Goal: Information Seeking & Learning: Learn about a topic

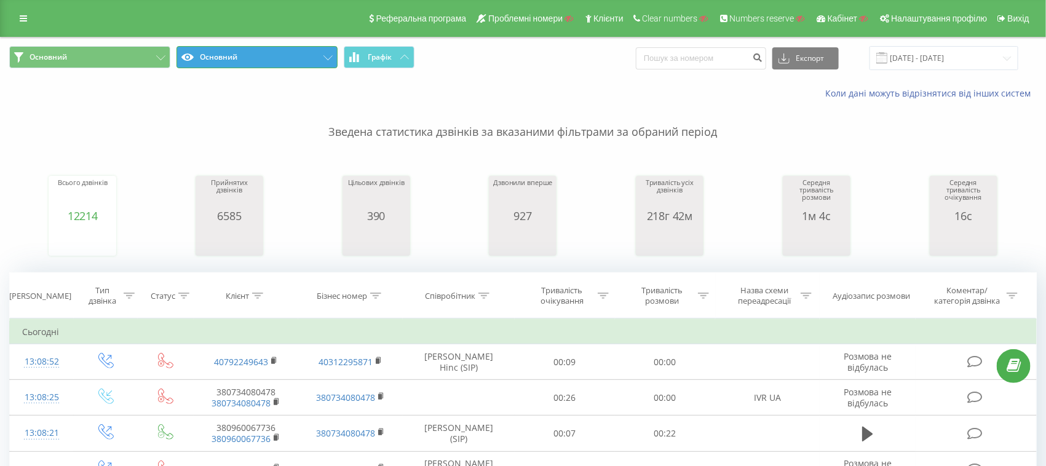
click at [219, 52] on button "Основний" at bounding box center [256, 57] width 161 height 22
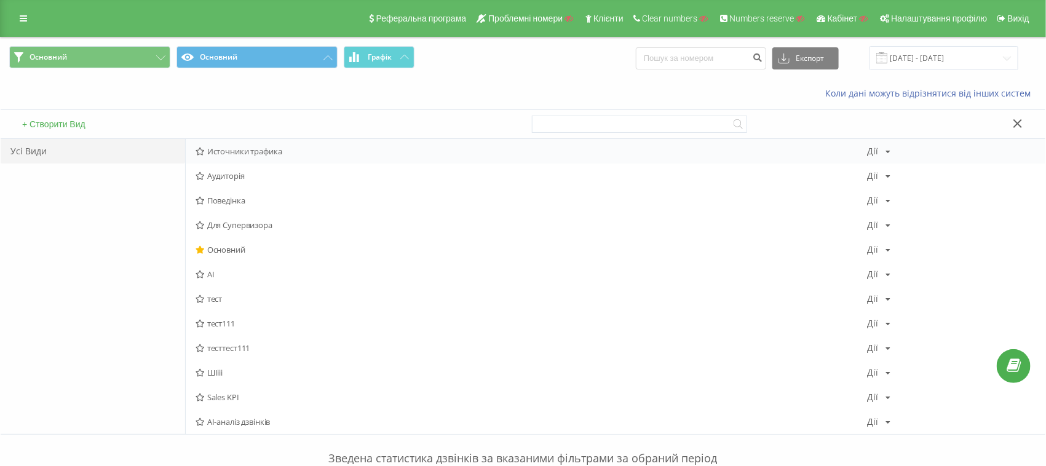
click at [237, 147] on span "Источники трафика" at bounding box center [532, 151] width 672 height 9
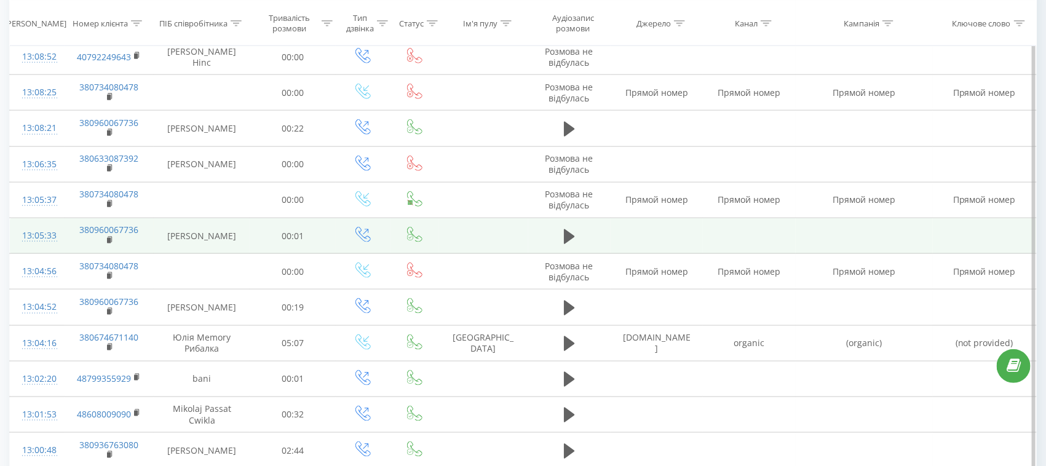
scroll to position [537, 0]
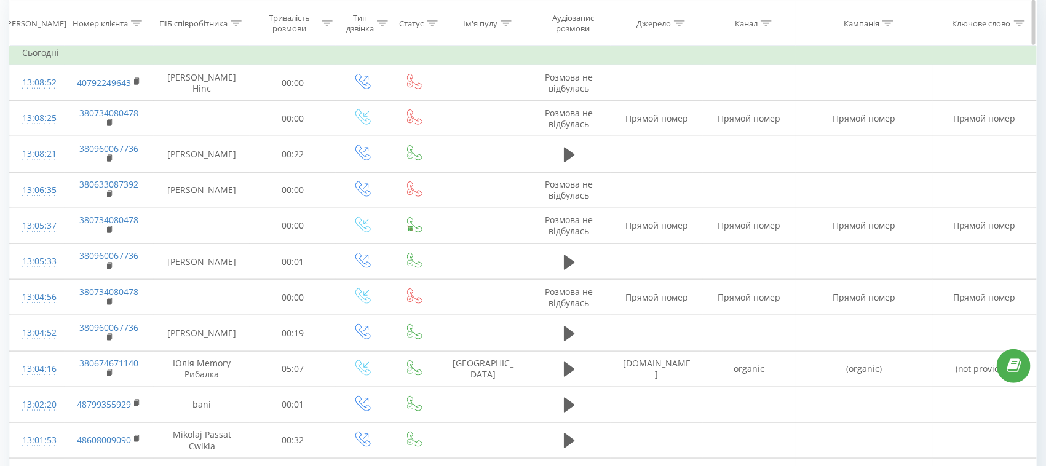
click at [769, 18] on div at bounding box center [766, 23] width 11 height 10
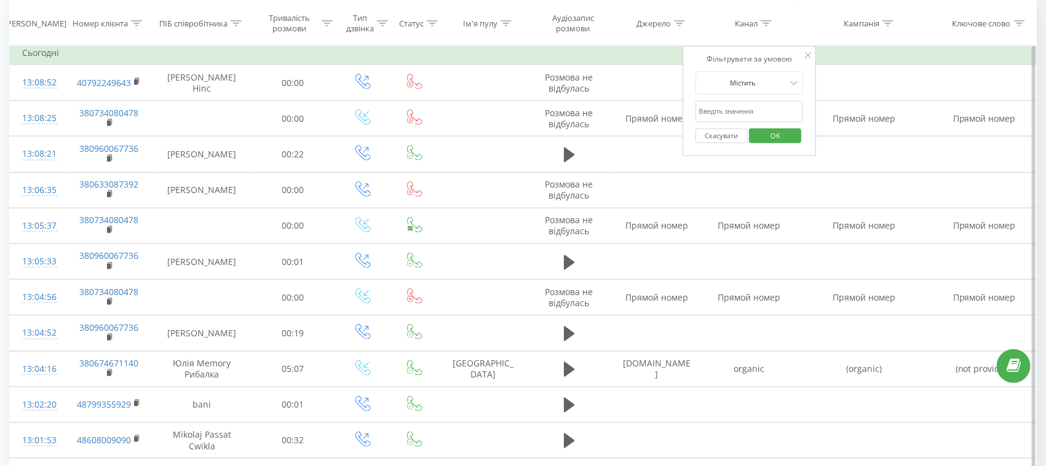
click at [752, 101] on input "text" at bounding box center [749, 112] width 108 height 22
type input "cpc"
click at [799, 136] on button "OK" at bounding box center [775, 135] width 52 height 15
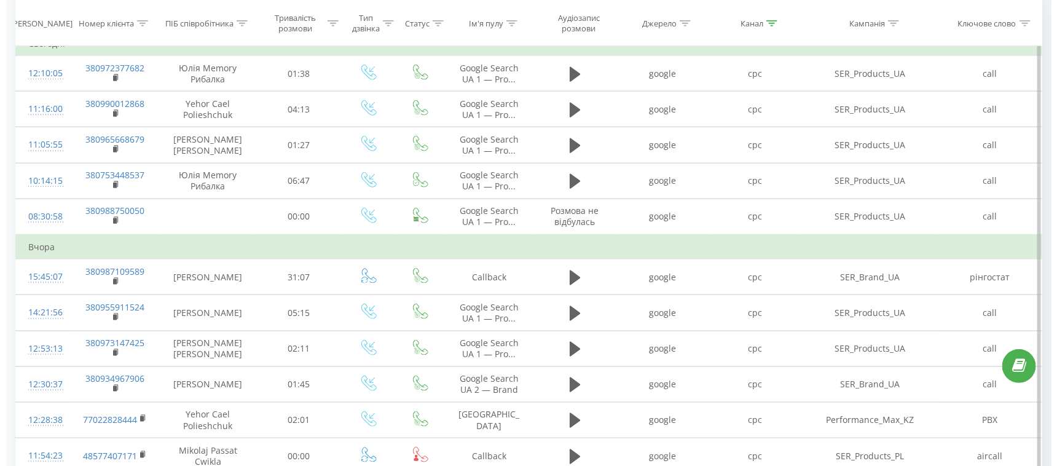
scroll to position [615, 0]
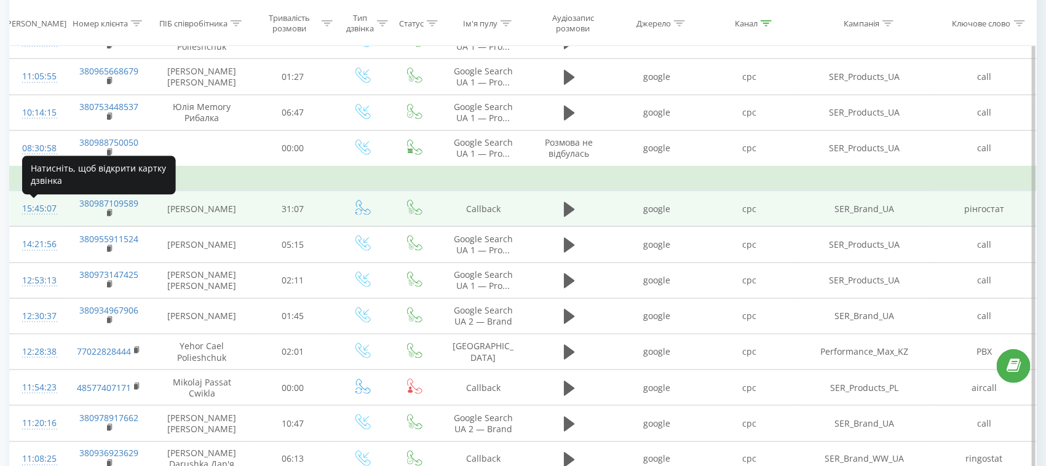
click at [34, 214] on div "15:45:07" at bounding box center [37, 209] width 30 height 24
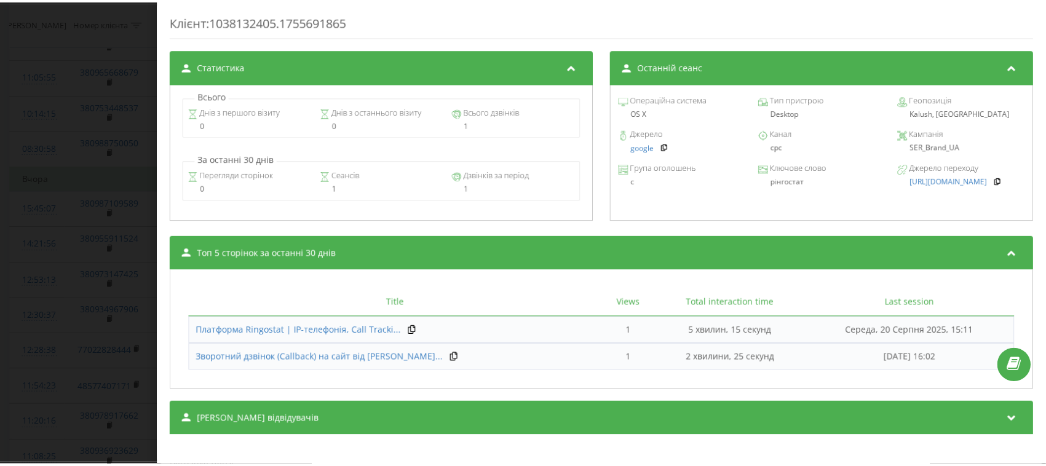
scroll to position [500, 0]
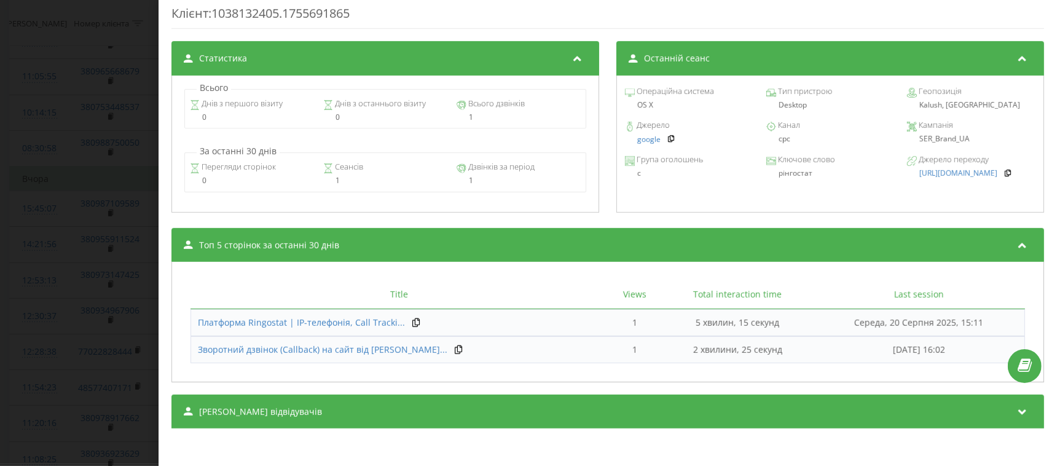
click at [114, 184] on div "Дзвінок : 1755693907.45927 1 x - 31:23 00:00 00:00 Транскрипція 00:00 Доброго д…" at bounding box center [528, 233] width 1057 height 466
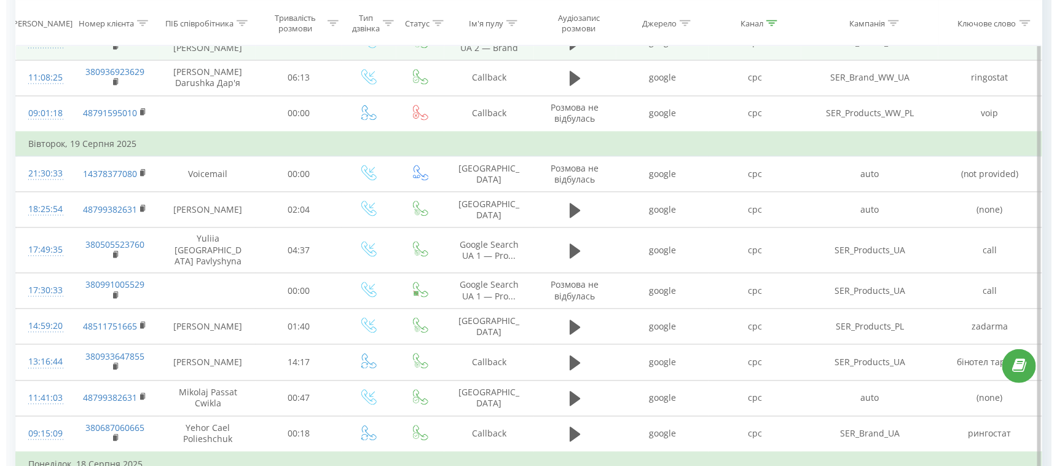
scroll to position [999, 0]
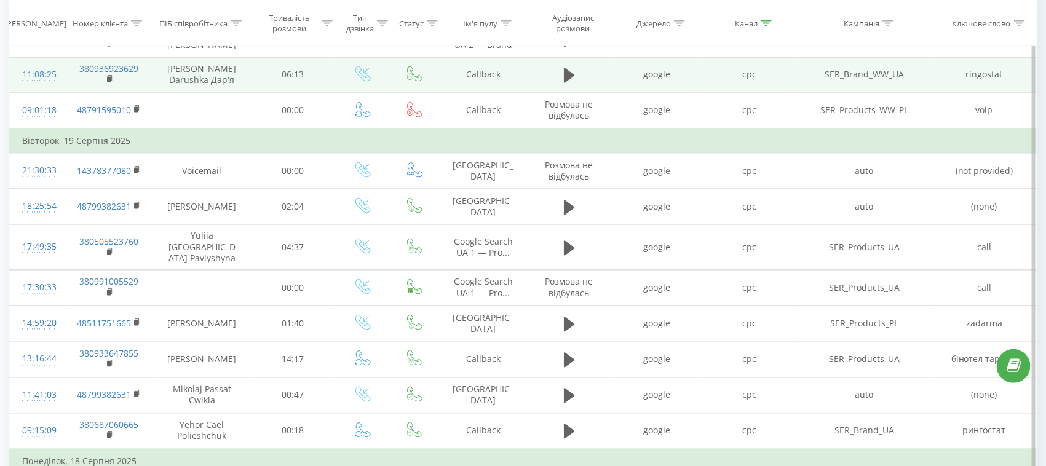
click at [34, 81] on div at bounding box center [37, 81] width 30 height 1
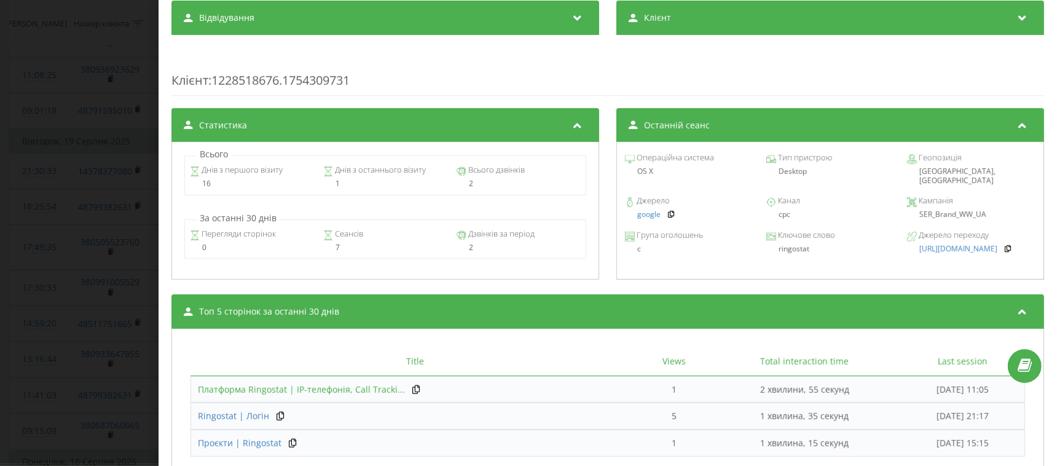
scroll to position [691, 0]
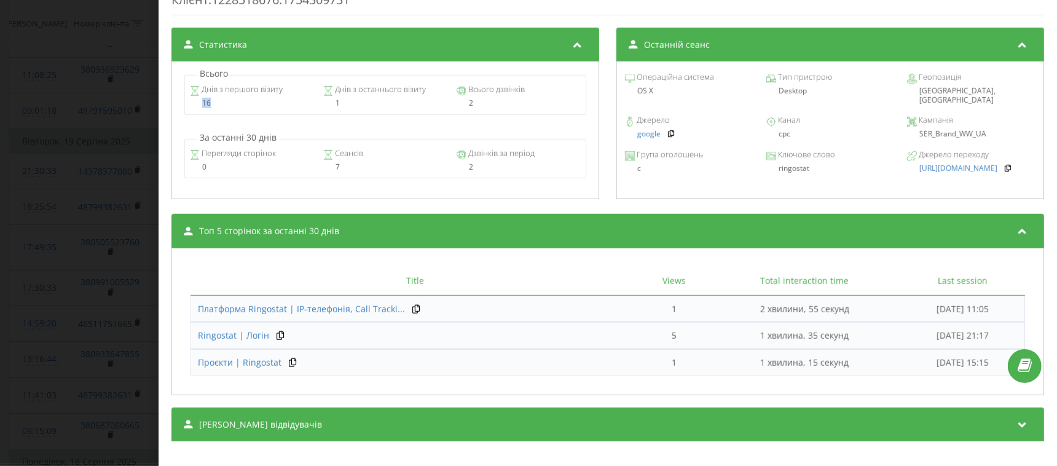
drag, startPoint x: 201, startPoint y: 106, endPoint x: 221, endPoint y: 109, distance: 20.5
click at [221, 108] on div "16" at bounding box center [252, 103] width 124 height 9
drag, startPoint x: 352, startPoint y: 106, endPoint x: 294, endPoint y: 106, distance: 57.8
click at [294, 106] on div "Днів з першого візиту 16 Днів з останнього візиту 1 Всього дзвінків 2" at bounding box center [385, 94] width 402 height 39
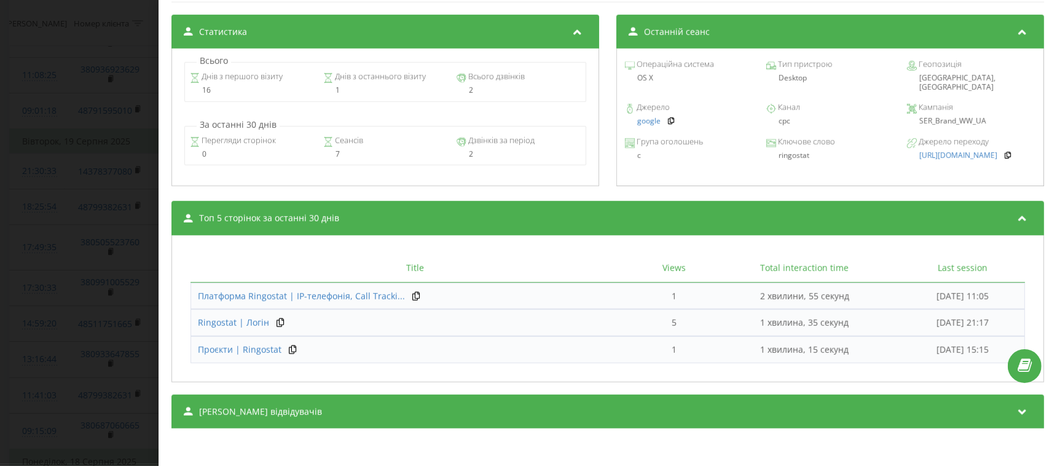
click at [233, 418] on div "Сеанси відвідувачів" at bounding box center [608, 412] width 873 height 34
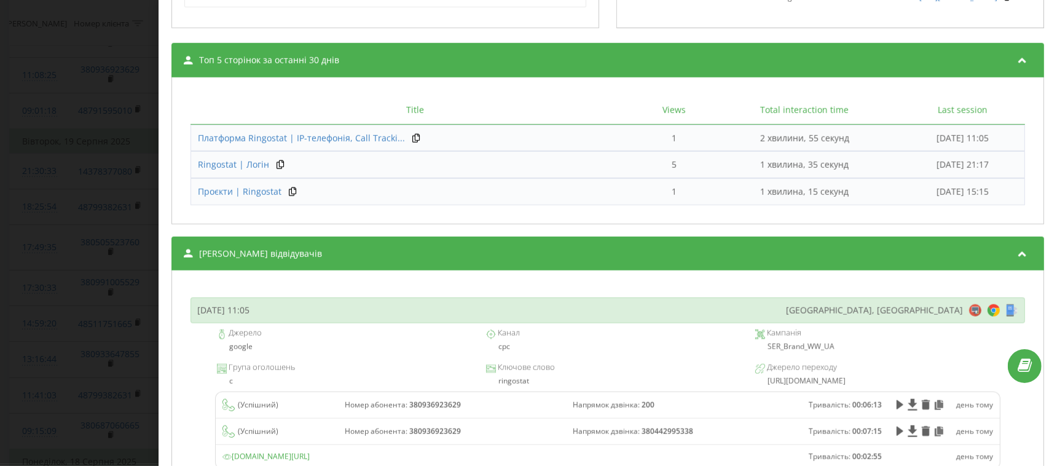
click at [250, 310] on div "Середа, 20 Серпня 2025, 11:05" at bounding box center [223, 310] width 52 height 12
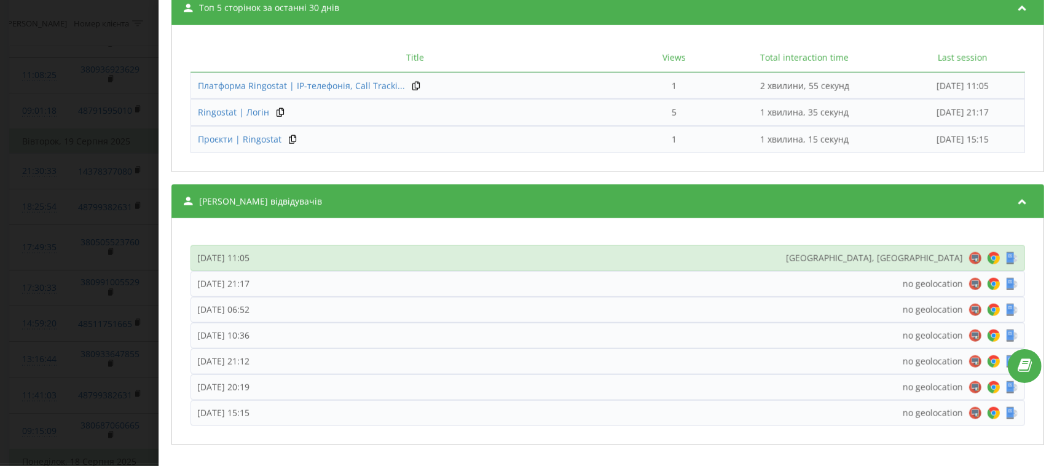
scroll to position [934, 0]
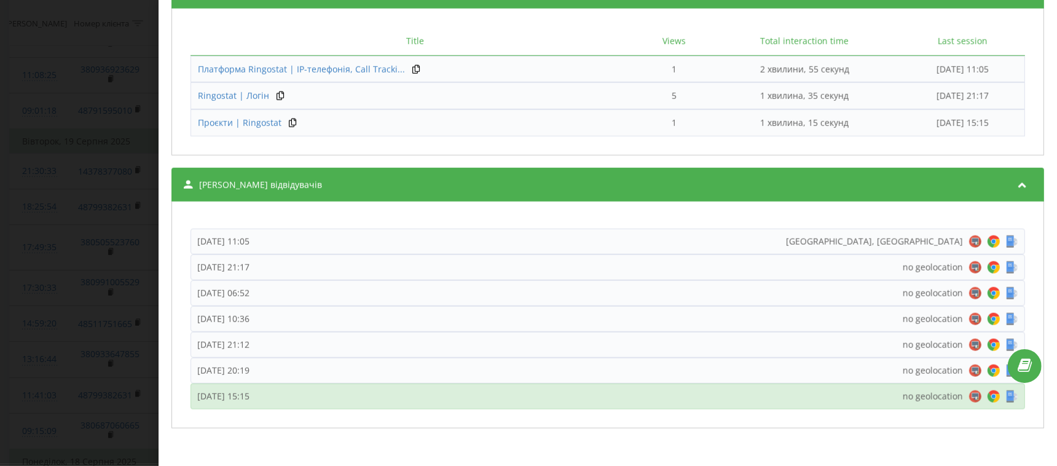
click at [250, 401] on div "Понеділок, 4 Серпня 2025, 15:15" at bounding box center [223, 396] width 52 height 12
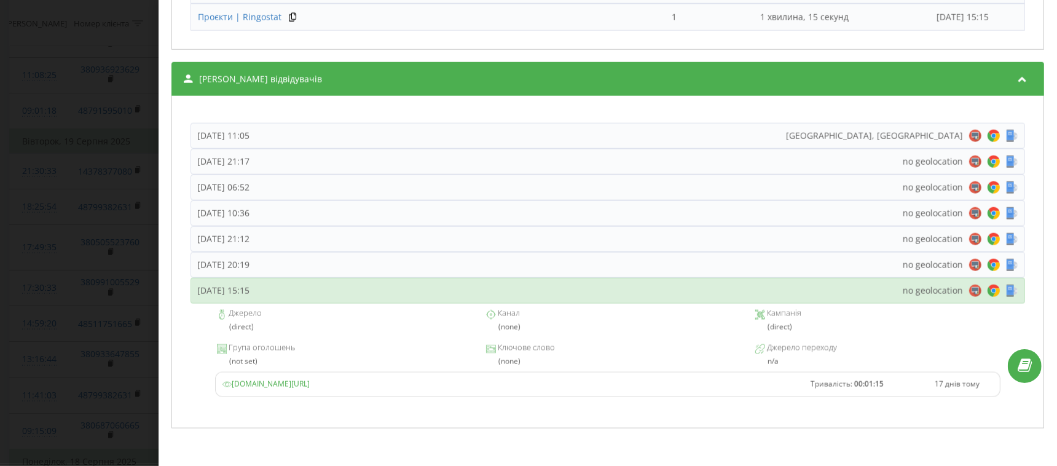
scroll to position [1039, 0]
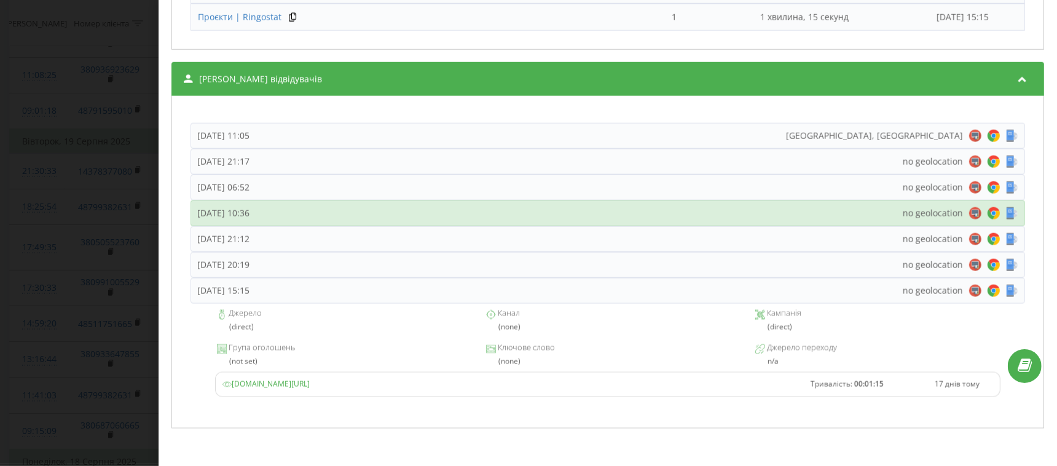
click at [250, 216] on div "Вівторок, 5 Серпня 2025, 10:36" at bounding box center [223, 213] width 52 height 12
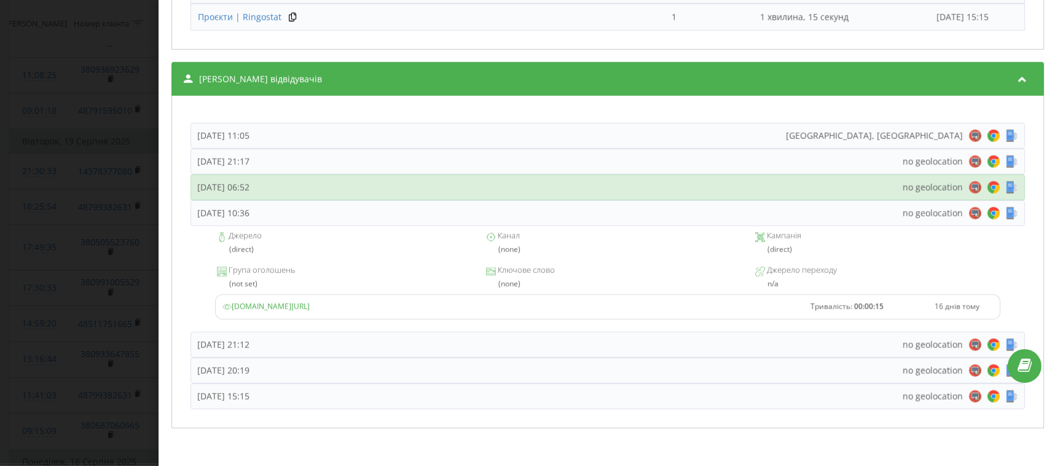
click at [250, 189] on div "Середа, 6 Серпня 2025, 06:52" at bounding box center [223, 187] width 52 height 12
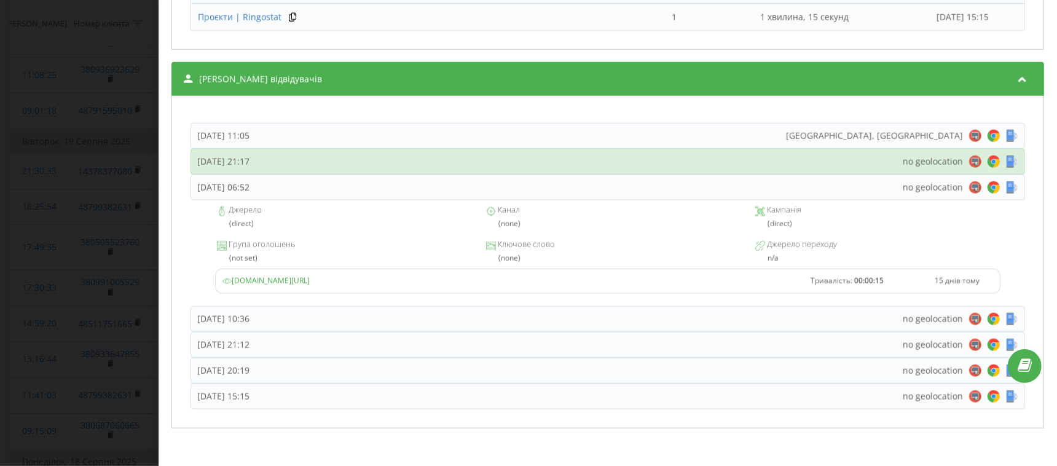
click at [225, 154] on div "Середа, 6 Серпня 2025, 21:17 no geolocation" at bounding box center [608, 162] width 835 height 26
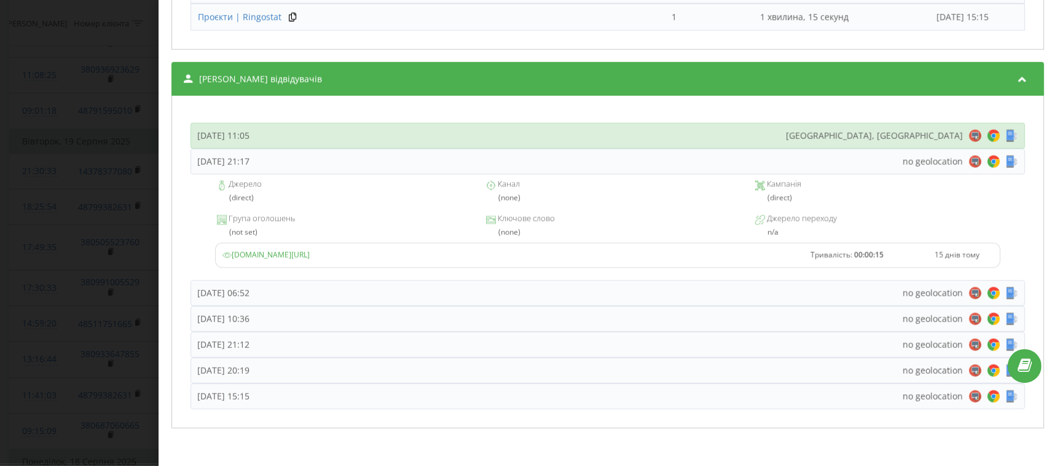
click at [232, 133] on div "Середа, 20 Серпня 2025, 11:05" at bounding box center [223, 136] width 52 height 12
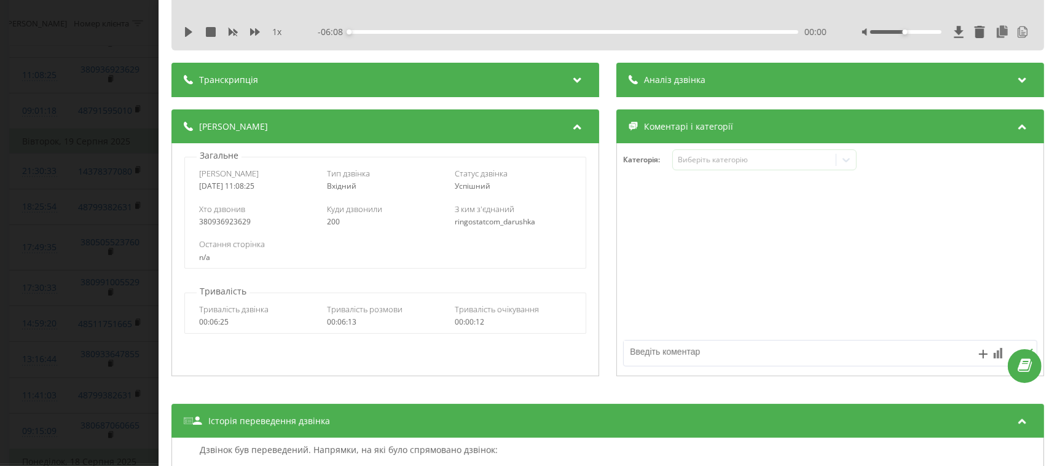
scroll to position [0, 0]
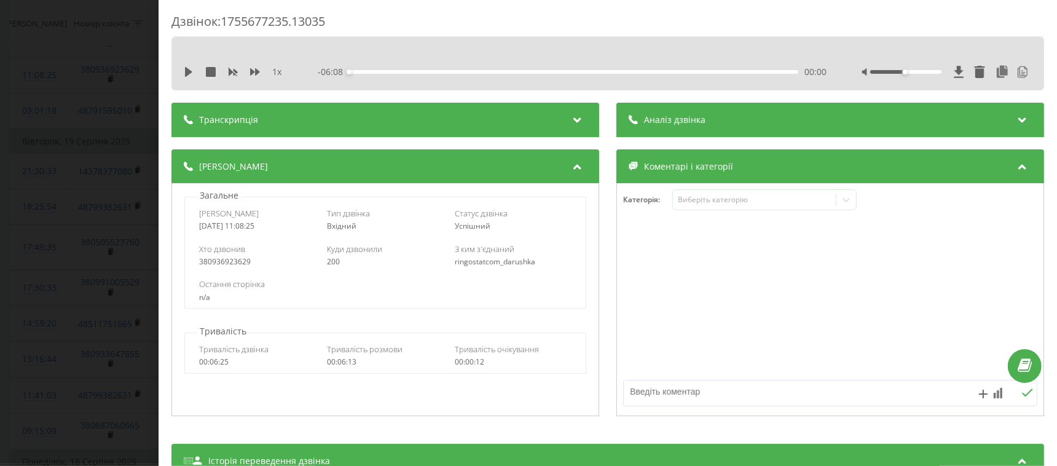
click at [722, 127] on div "Аналіз дзвінка" at bounding box center [831, 120] width 428 height 34
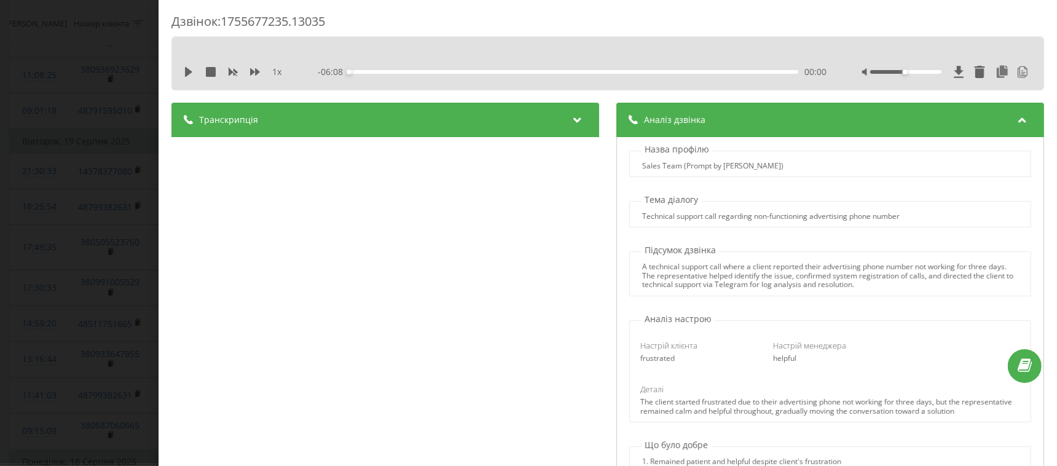
click at [353, 115] on div "Транскрипція" at bounding box center [386, 120] width 428 height 34
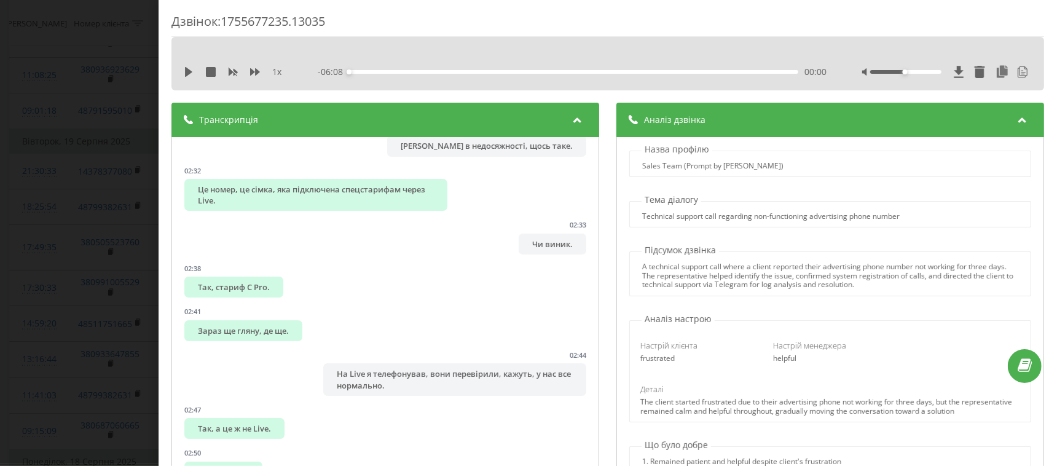
scroll to position [1921, 0]
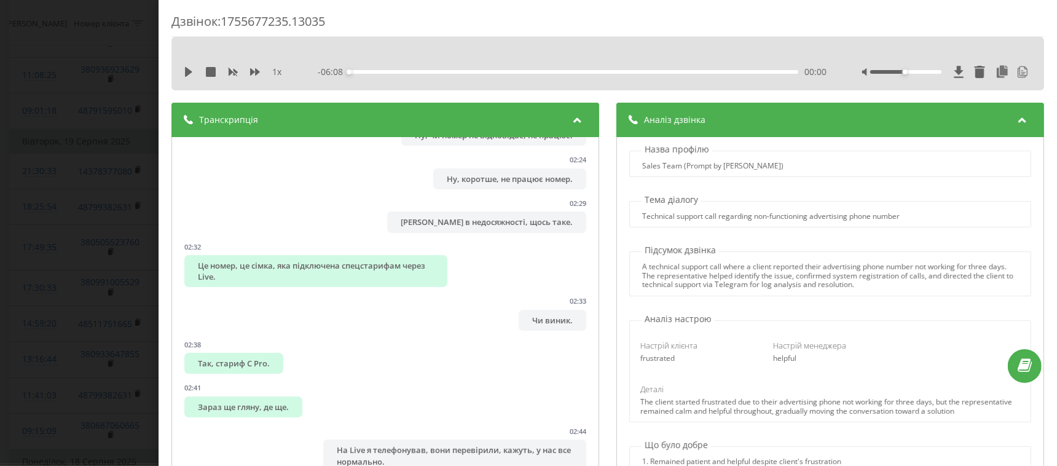
click at [232, 126] on div "Транскрипція" at bounding box center [386, 120] width 428 height 34
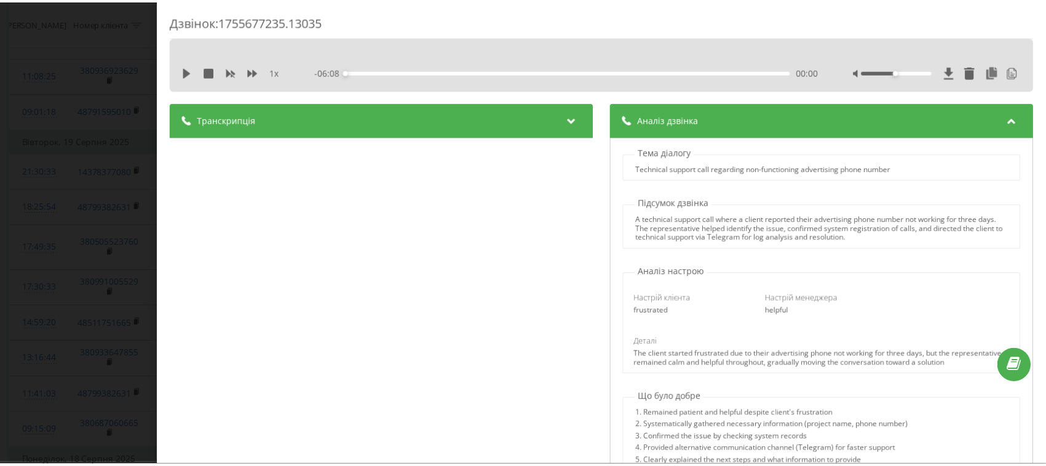
scroll to position [0, 0]
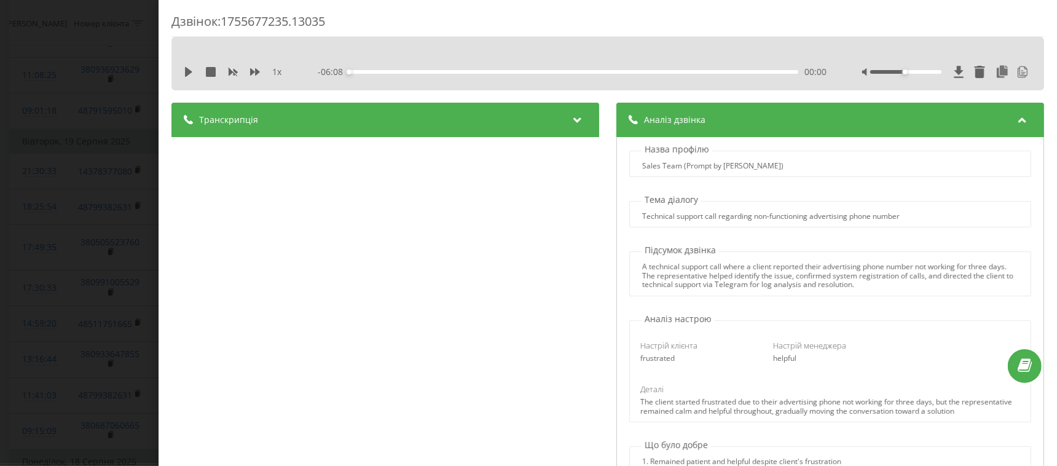
click at [60, 169] on div "Дзвінок : 1755677235.13035 1 x - 06:08 00:00 00:00 Транскрипція 00:01 Доброго д…" at bounding box center [528, 233] width 1057 height 466
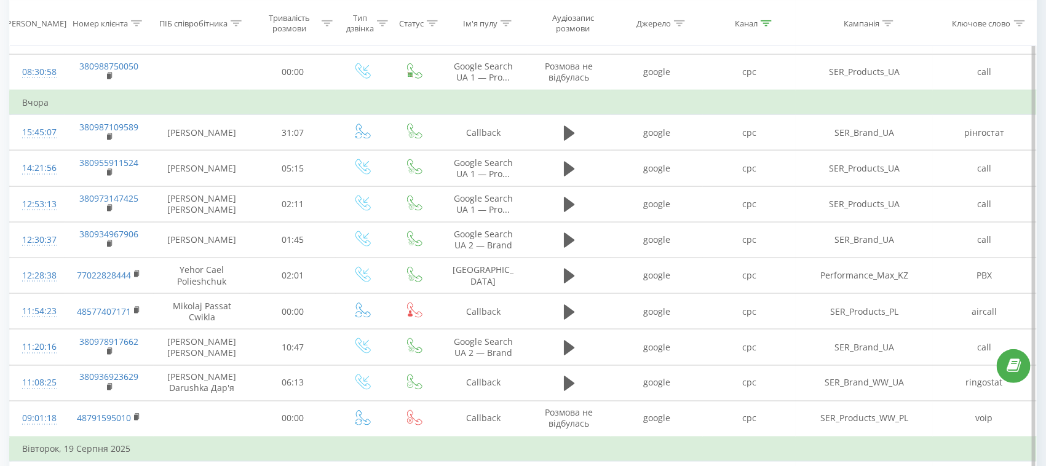
scroll to position [461, 0]
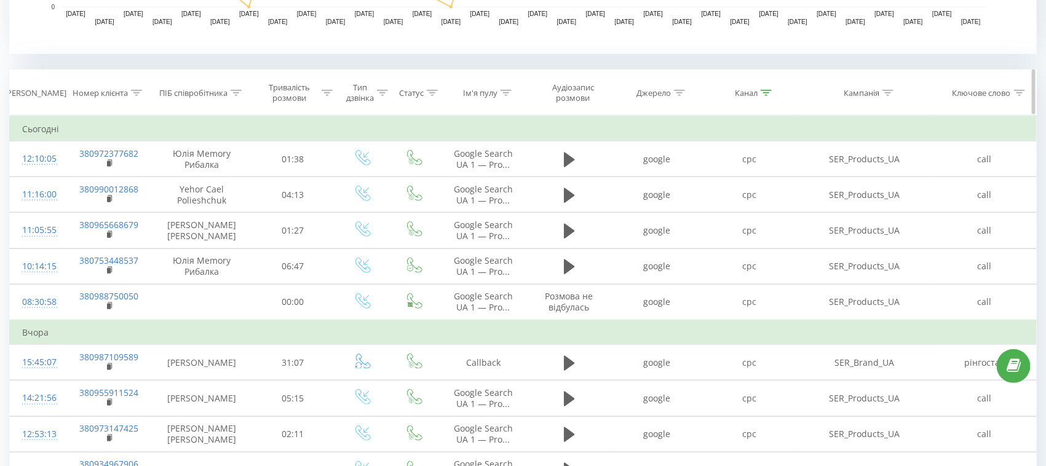
click at [775, 88] on div "Канал" at bounding box center [749, 93] width 93 height 10
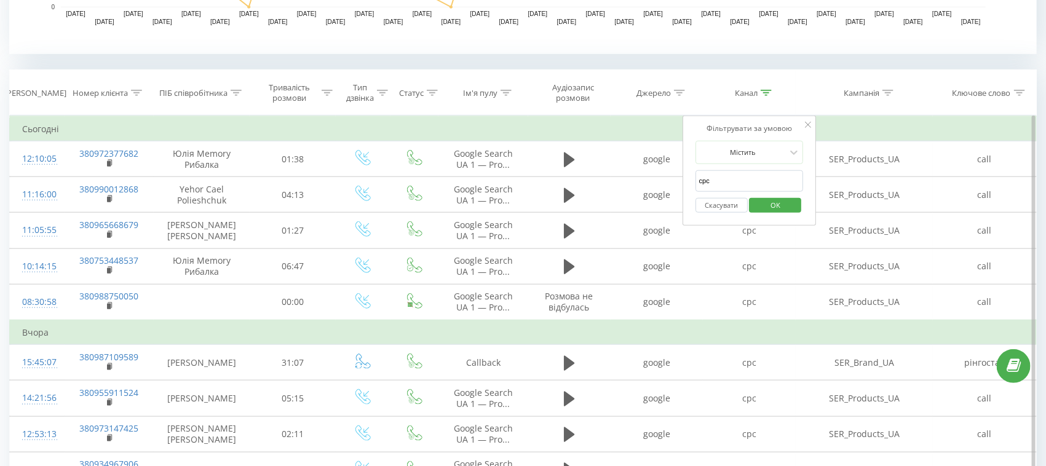
click at [728, 204] on button "Скасувати" at bounding box center [721, 205] width 52 height 15
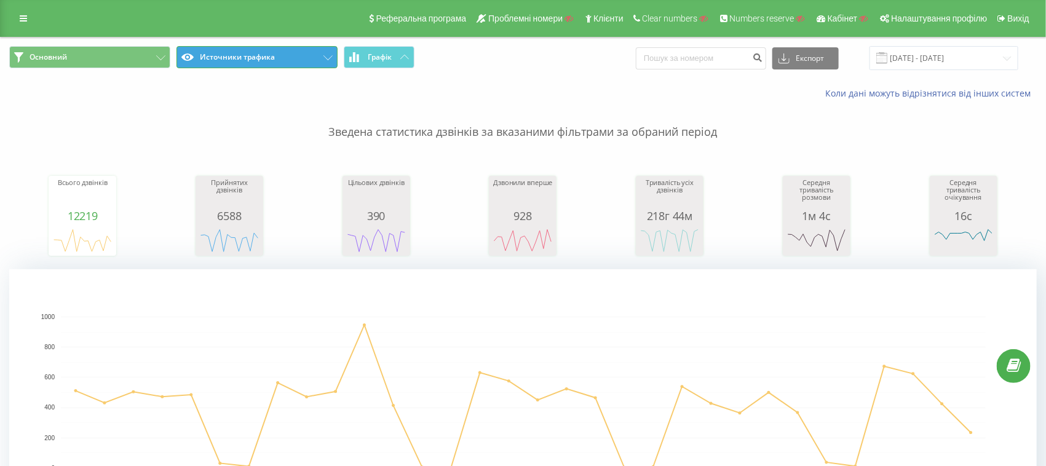
click at [236, 63] on button "Источники трафика" at bounding box center [256, 57] width 161 height 22
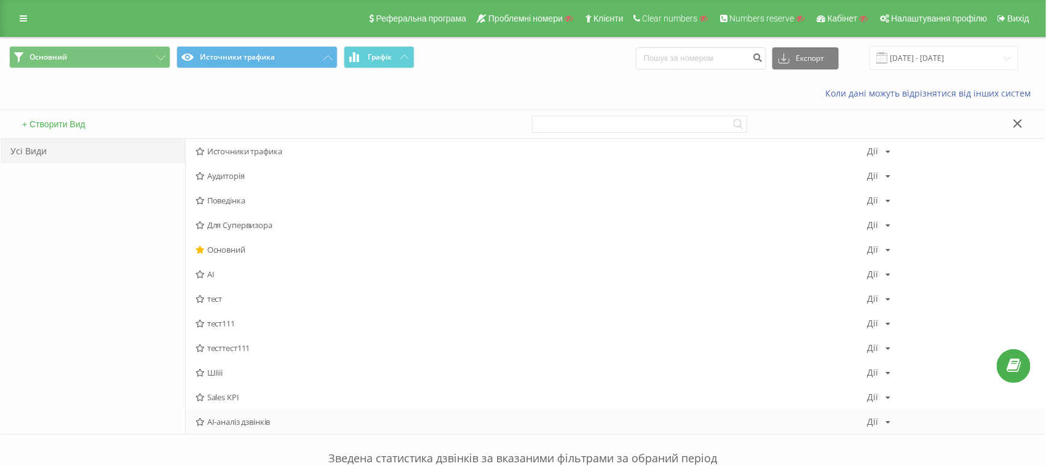
click at [228, 413] on div "AI-аналіз дзвінків Дії Редагувати Копіювати Видалити За замовчуванням Поділитися" at bounding box center [616, 421] width 860 height 25
click at [221, 429] on p "Зведена статистика дзвінків за вказаними фільтрами за обраний період" at bounding box center [522, 446] width 1027 height 41
click at [223, 421] on span "AI-аналіз дзвінків" at bounding box center [532, 421] width 672 height 9
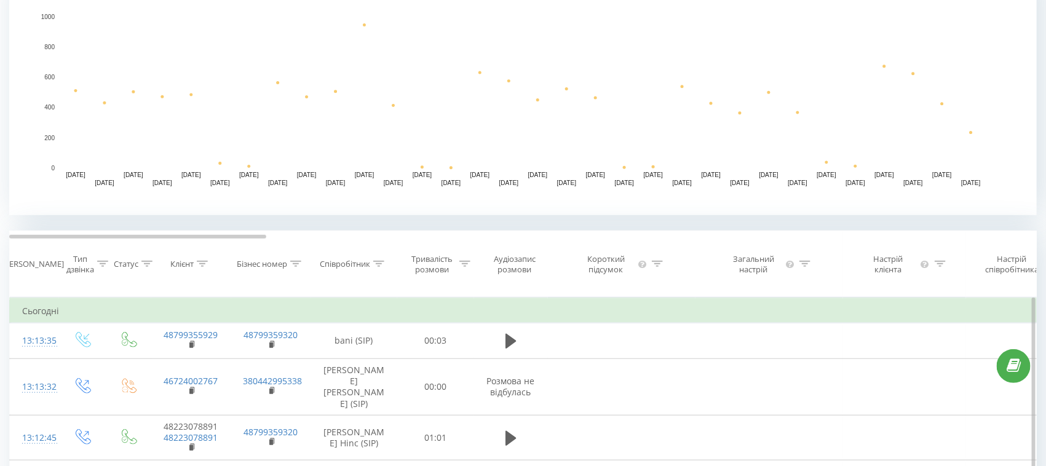
scroll to position [461, 0]
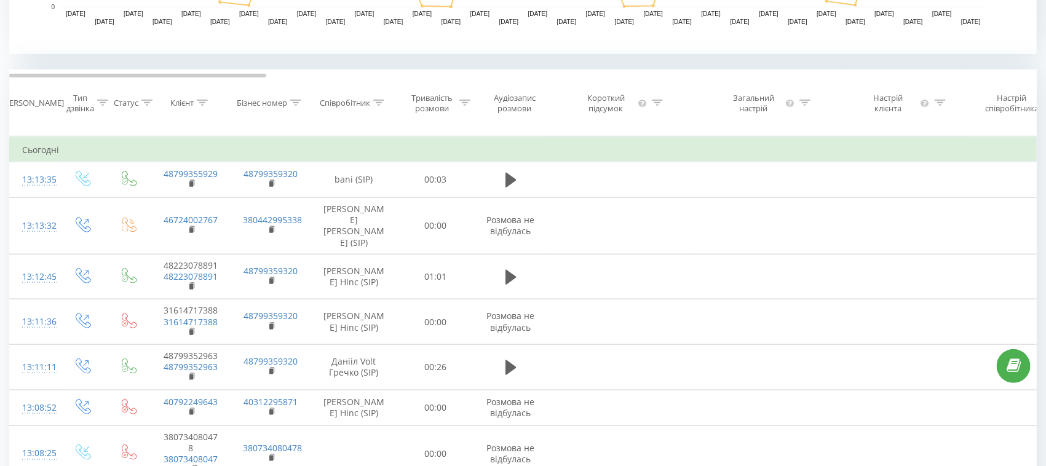
click at [381, 106] on icon at bounding box center [378, 103] width 11 height 6
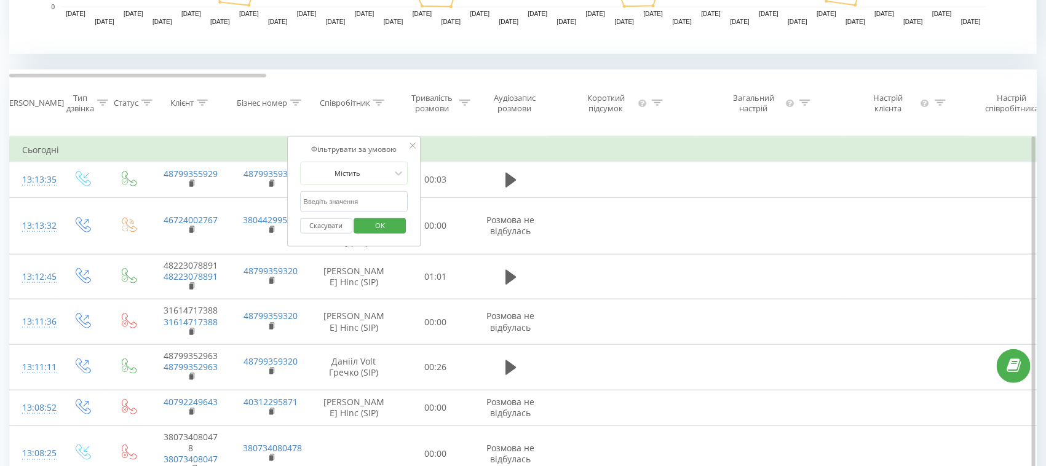
click at [362, 211] on input "text" at bounding box center [354, 202] width 108 height 22
type input "Lebron"
click at [381, 234] on span "OK" at bounding box center [380, 225] width 34 height 19
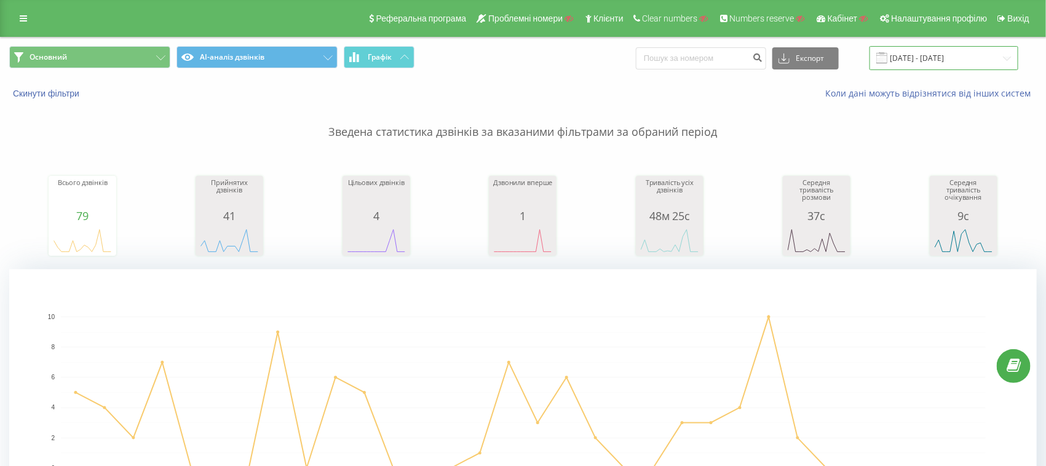
click at [922, 64] on input "21.07.2025 - 21.08.2025" at bounding box center [943, 58] width 149 height 24
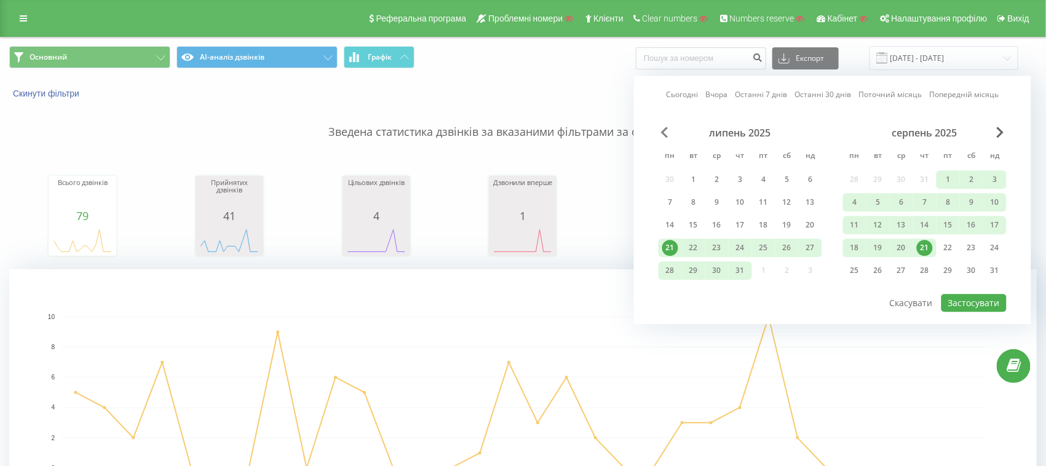
click at [665, 135] on span "Previous Month" at bounding box center [664, 132] width 7 height 11
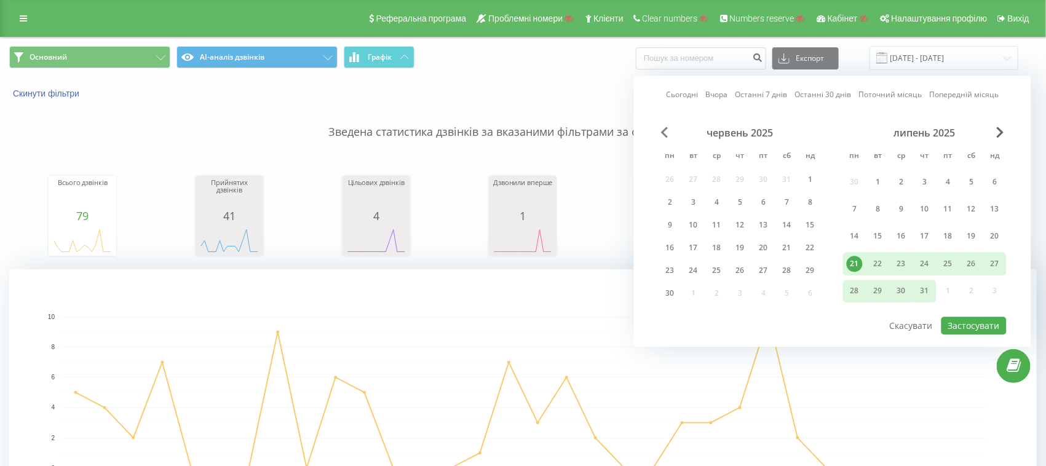
click at [665, 135] on span "Previous Month" at bounding box center [664, 132] width 7 height 11
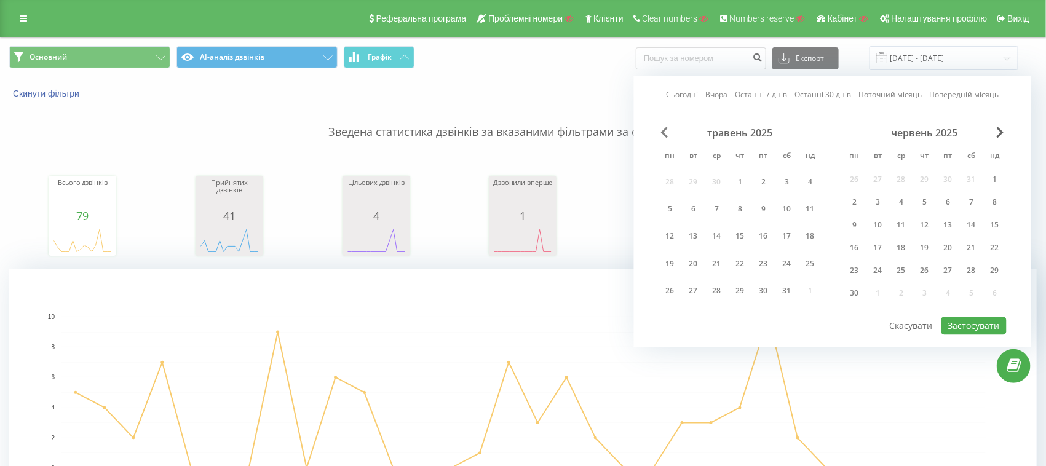
click at [665, 135] on span "Previous Month" at bounding box center [664, 132] width 7 height 11
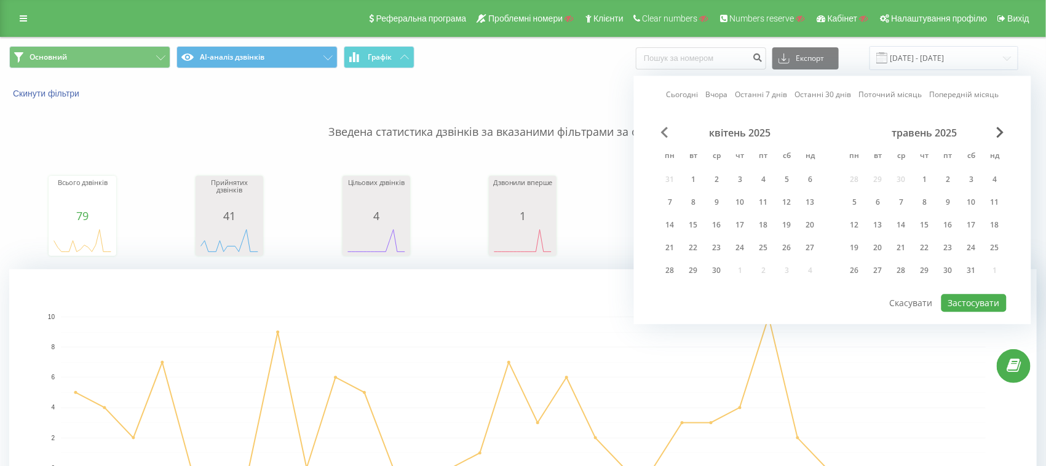
click at [665, 135] on span "Previous Month" at bounding box center [664, 132] width 7 height 11
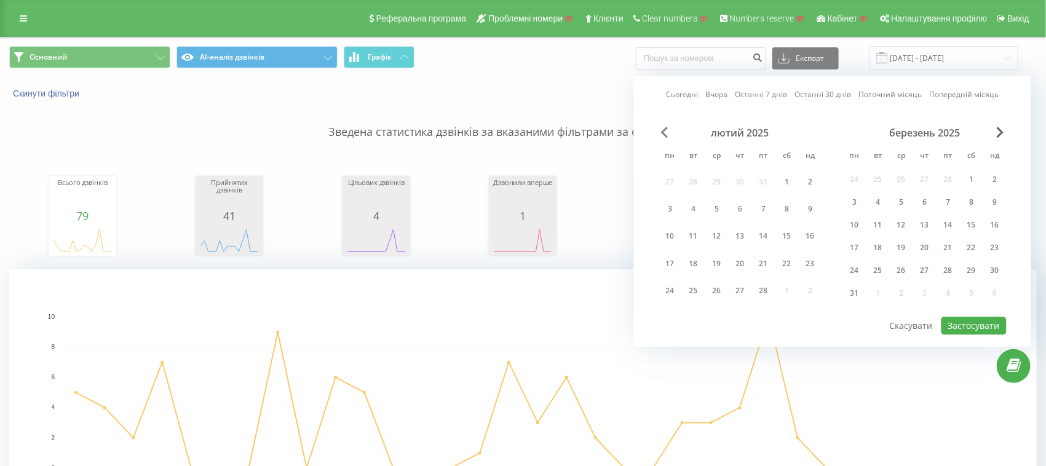
click at [665, 135] on span "Previous Month" at bounding box center [664, 132] width 7 height 11
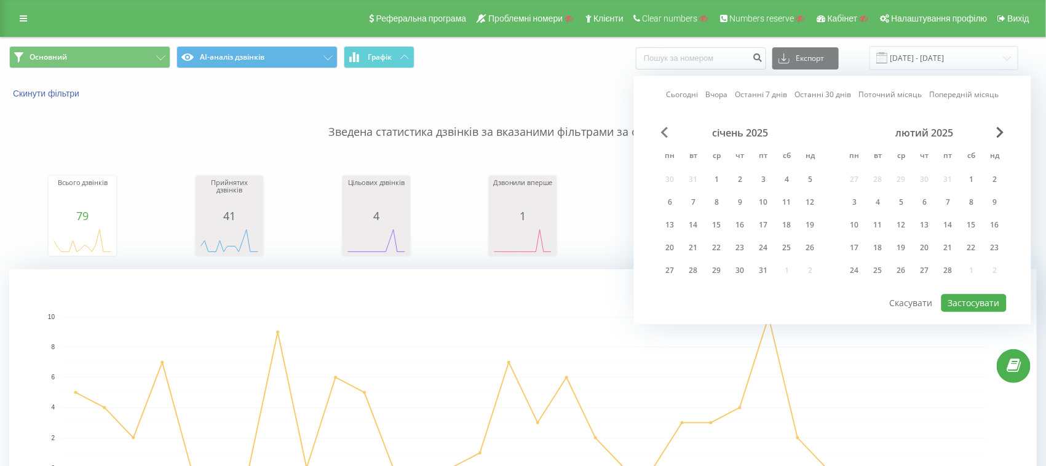
click at [665, 135] on span "Previous Month" at bounding box center [664, 132] width 7 height 11
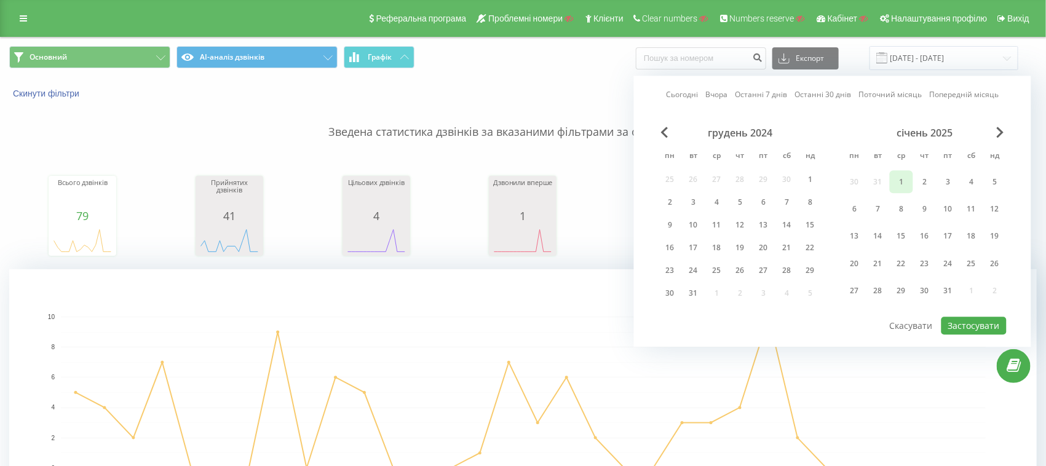
click at [898, 177] on div "1" at bounding box center [901, 182] width 16 height 16
click at [947, 285] on div "31" at bounding box center [948, 291] width 16 height 16
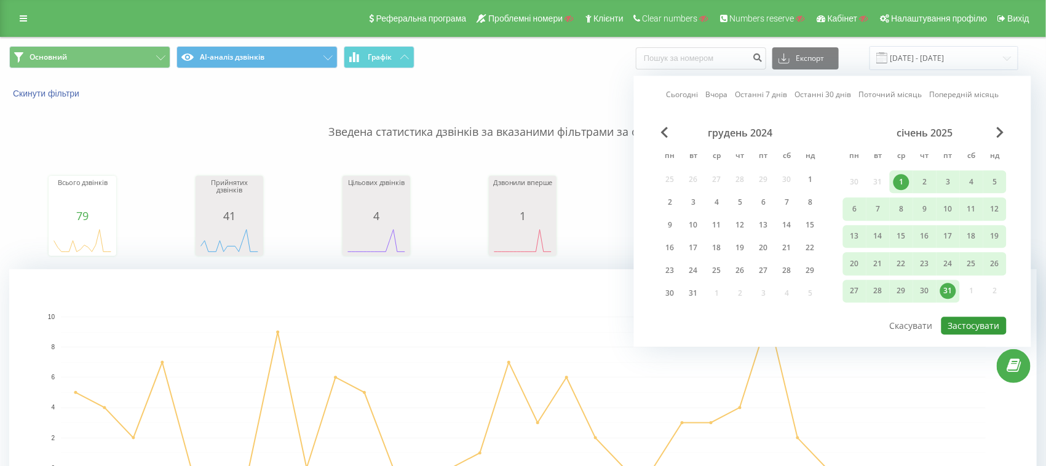
click at [977, 329] on button "Застосувати" at bounding box center [973, 326] width 65 height 18
type input "01.01.2025 - 31.01.2025"
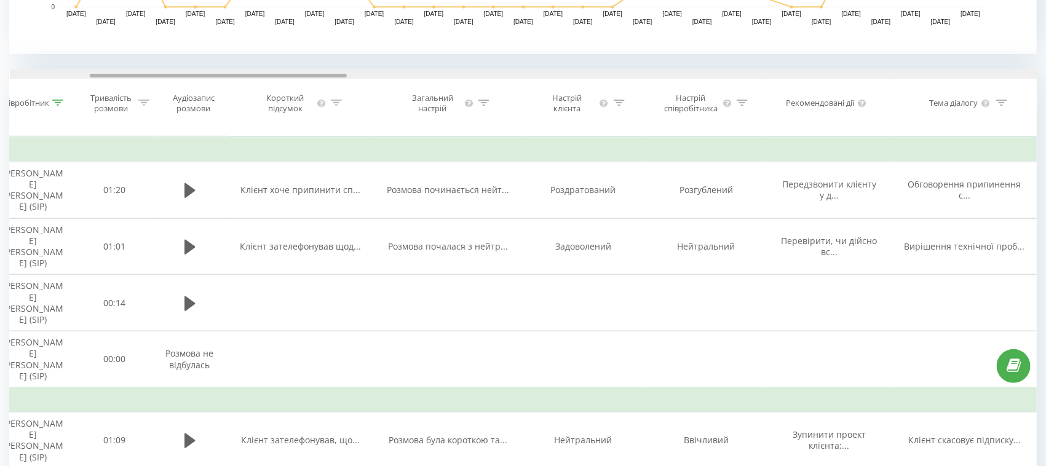
scroll to position [0, 348]
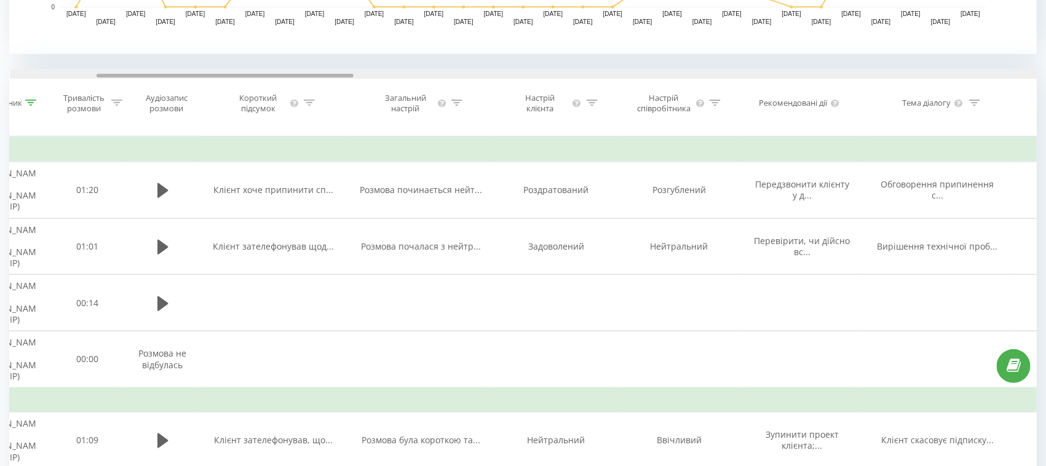
drag, startPoint x: 248, startPoint y: 75, endPoint x: 336, endPoint y: 77, distance: 87.3
click at [336, 77] on div at bounding box center [523, 73] width 1027 height 9
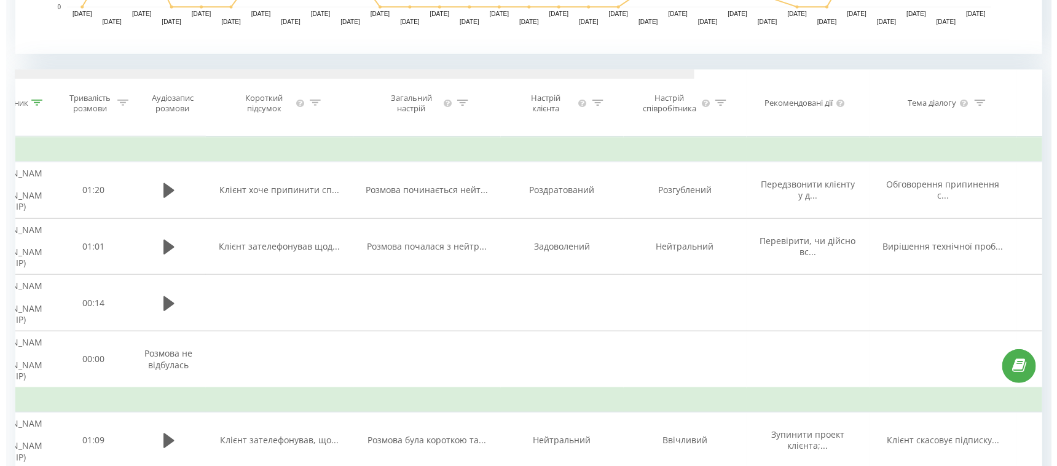
scroll to position [0, 0]
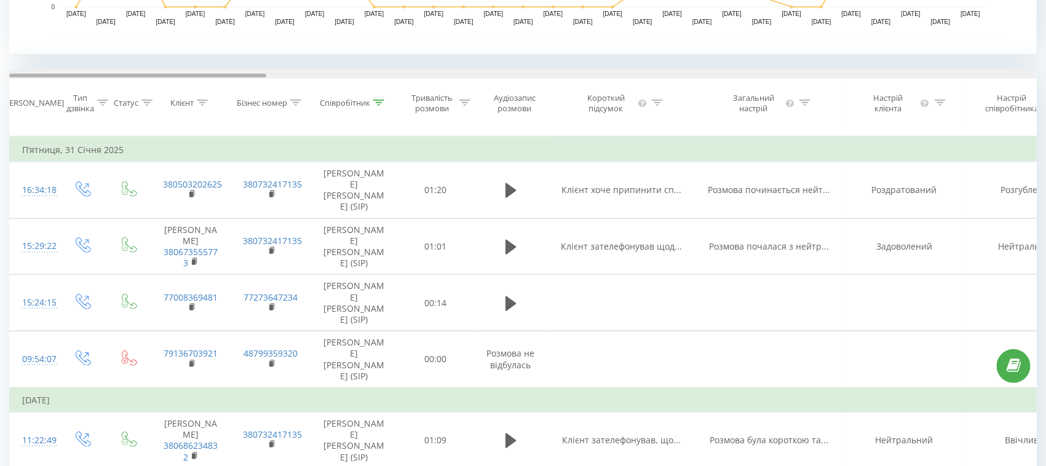
drag, startPoint x: 331, startPoint y: 74, endPoint x: 165, endPoint y: 81, distance: 166.8
click at [165, 81] on div "Дата дзвінка Тип дзвінка Статус Клієнт Бізнес номер Співробітник Тривалість роз…" at bounding box center [522, 102] width 1027 height 67
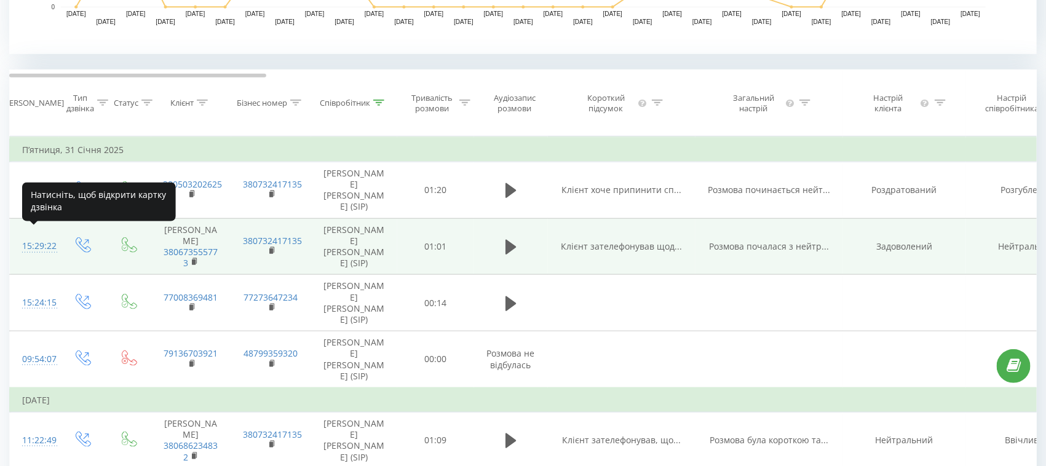
click at [36, 234] on div "15:29:22" at bounding box center [34, 246] width 25 height 24
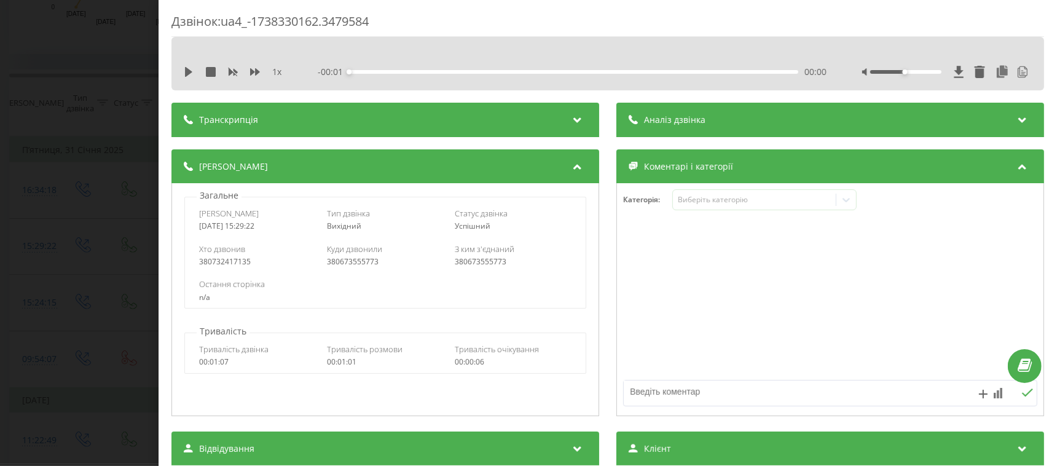
click at [708, 127] on div "Аналіз дзвінка" at bounding box center [831, 120] width 428 height 34
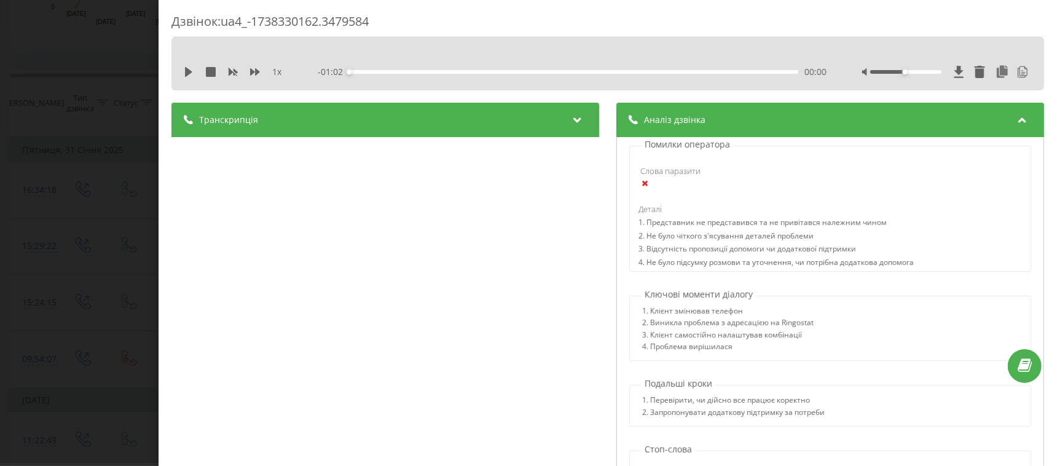
scroll to position [702, 0]
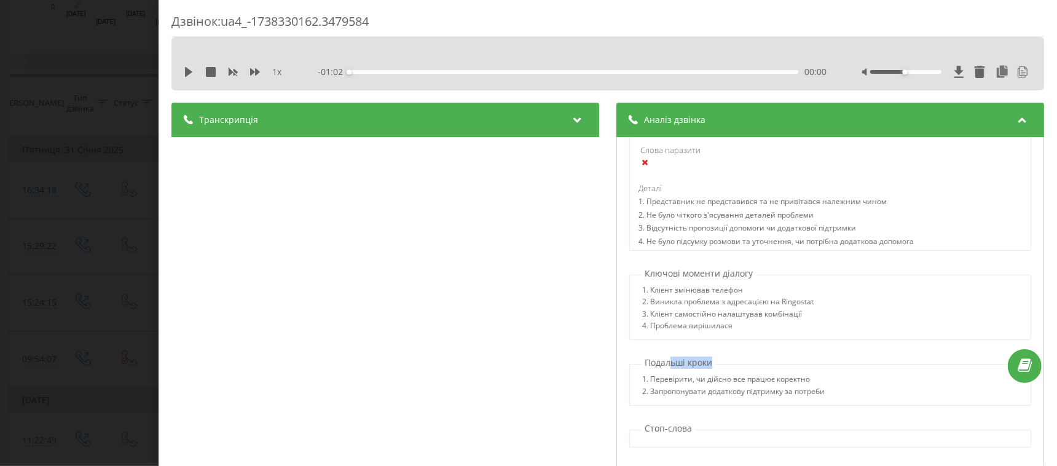
drag, startPoint x: 663, startPoint y: 362, endPoint x: 719, endPoint y: 358, distance: 56.0
click at [719, 358] on div "Подальші кроки 1. Перевірити, чи дійсно все працює коректно 2. Запропонувати до…" at bounding box center [830, 381] width 414 height 49
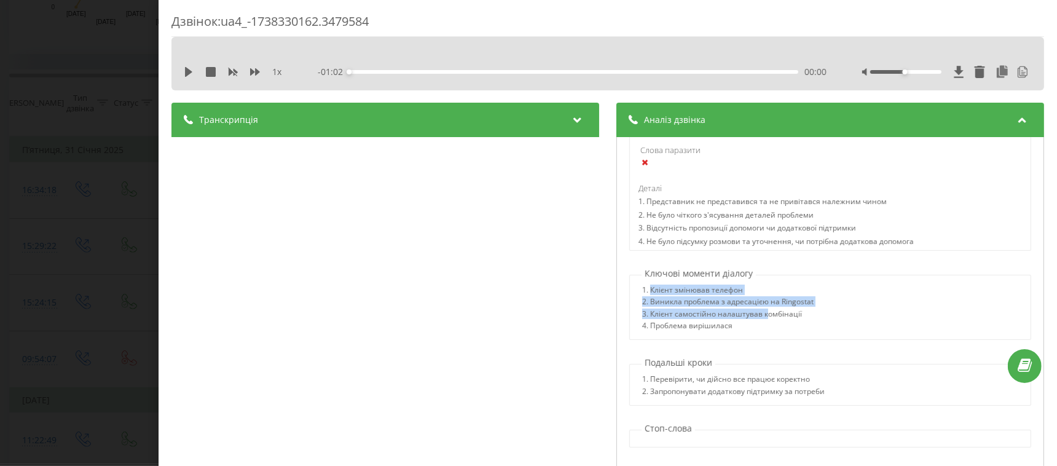
drag, startPoint x: 644, startPoint y: 291, endPoint x: 762, endPoint y: 313, distance: 120.0
click at [762, 313] on div "1. Клієнт змінював телефон 2. Виникла проблема з адресацією на Ringostat 3. Клі…" at bounding box center [728, 310] width 172 height 48
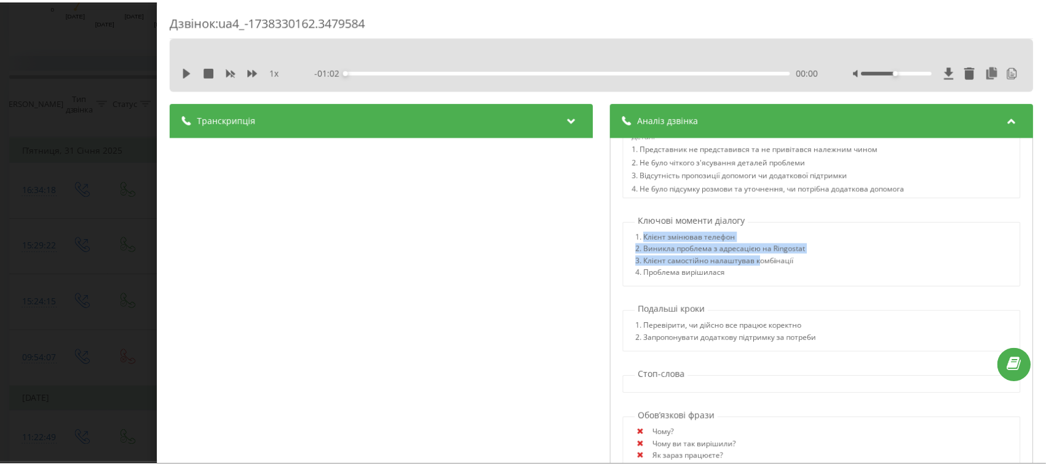
scroll to position [778, 0]
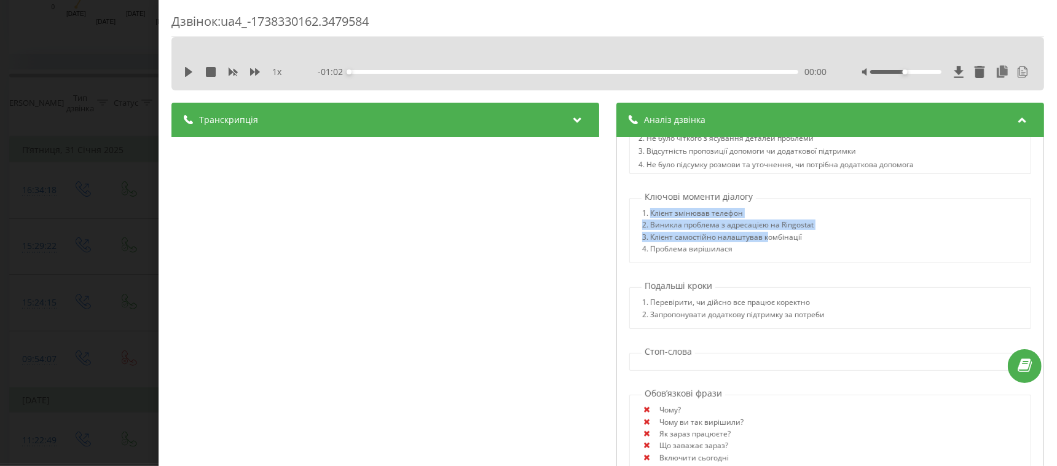
click at [79, 203] on div "Дзвінок : ua4_-1738330162.3479584 1 x - 01:02 00:00 00:00 Транскрипція 00:00 До…" at bounding box center [528, 233] width 1057 height 466
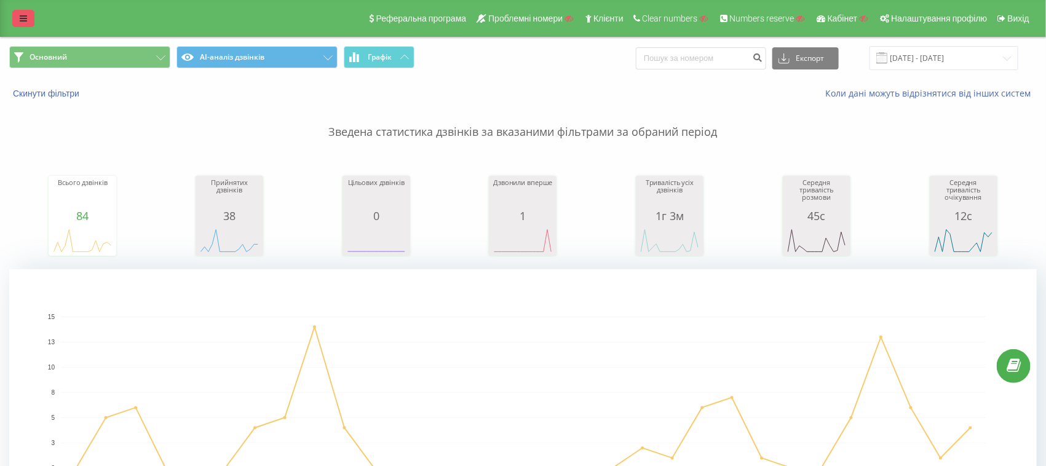
click at [20, 10] on link at bounding box center [23, 18] width 22 height 17
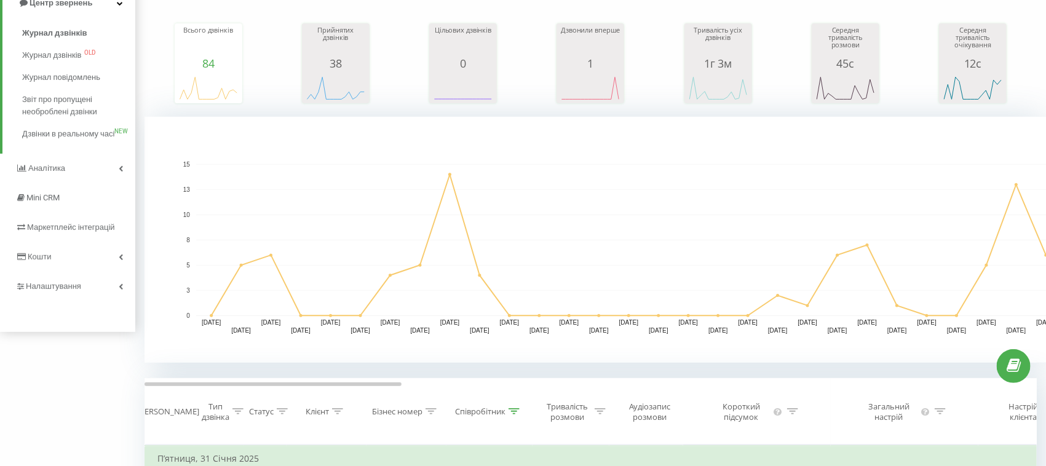
scroll to position [153, 0]
click at [50, 290] on span "Налаштування" at bounding box center [55, 285] width 58 height 9
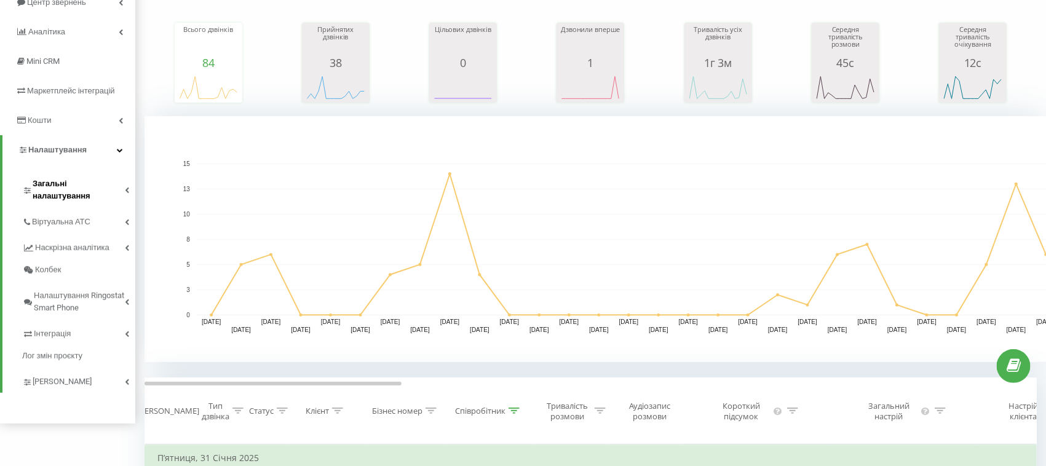
click at [42, 181] on span "Загальні налаштування" at bounding box center [79, 190] width 92 height 25
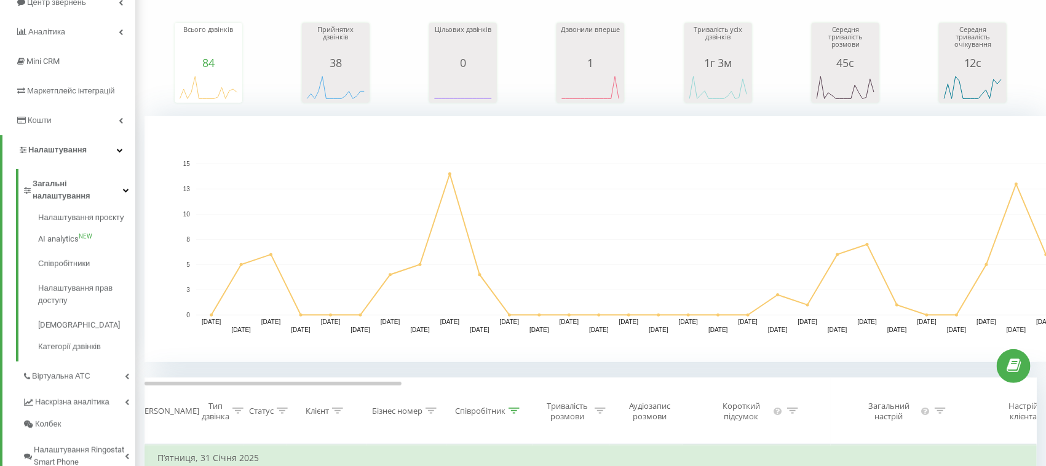
scroll to position [0, 0]
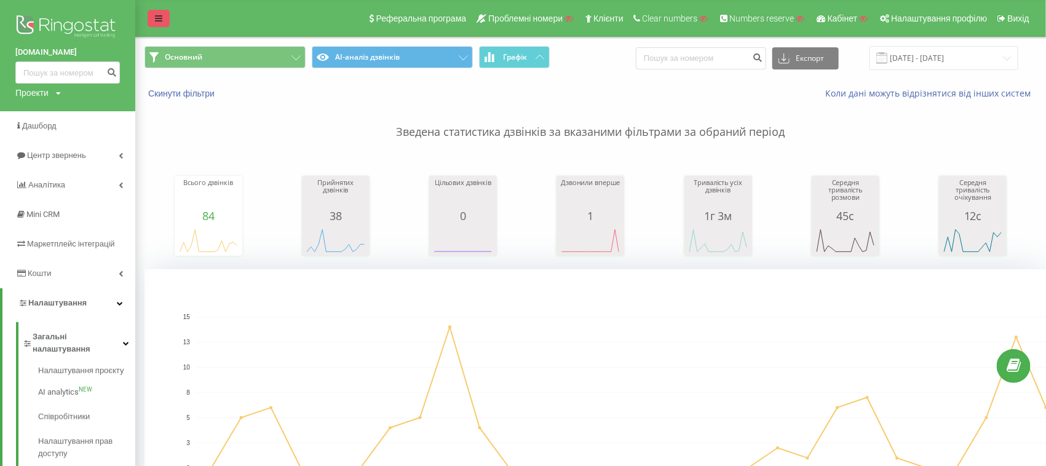
click at [152, 17] on link at bounding box center [159, 18] width 22 height 17
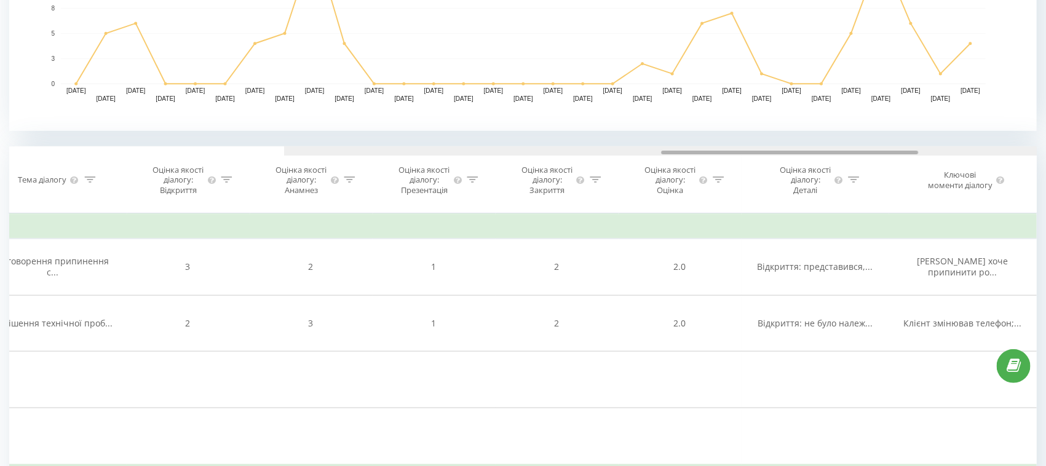
scroll to position [0, 1592]
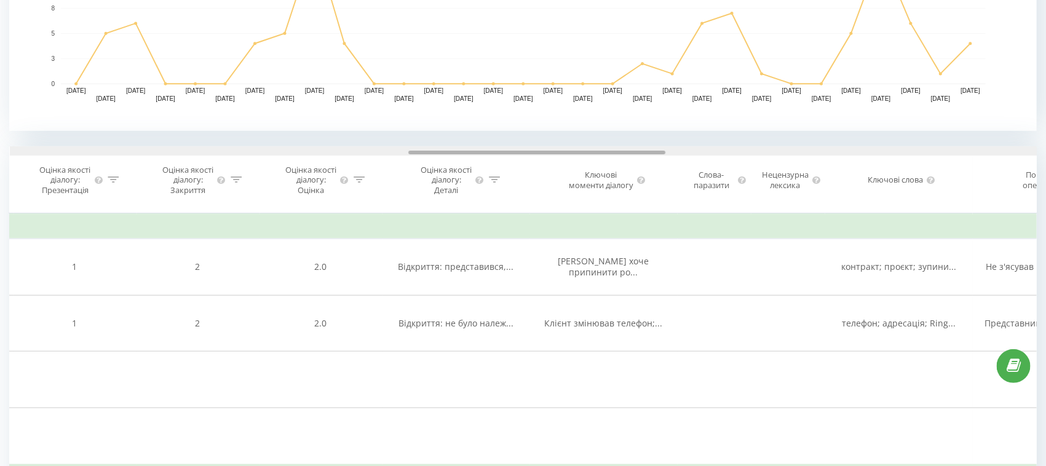
drag, startPoint x: 189, startPoint y: 153, endPoint x: 535, endPoint y: 157, distance: 346.2
click at [535, 157] on div "Дата дзвінка Тип дзвінка Статус Клієнт Бізнес номер Співробітник Тривалість роз…" at bounding box center [522, 179] width 1027 height 67
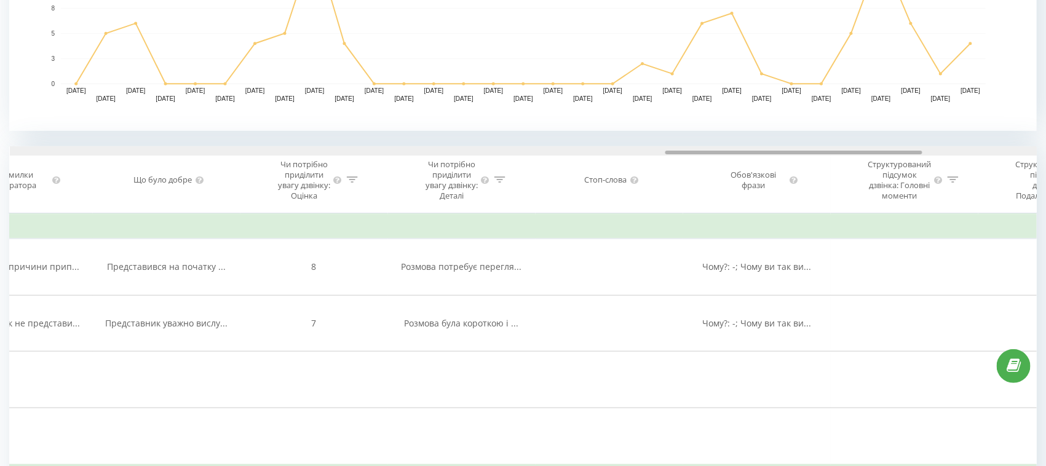
drag, startPoint x: 500, startPoint y: 149, endPoint x: 279, endPoint y: 152, distance: 221.4
click at [279, 152] on div at bounding box center [523, 150] width 1027 height 9
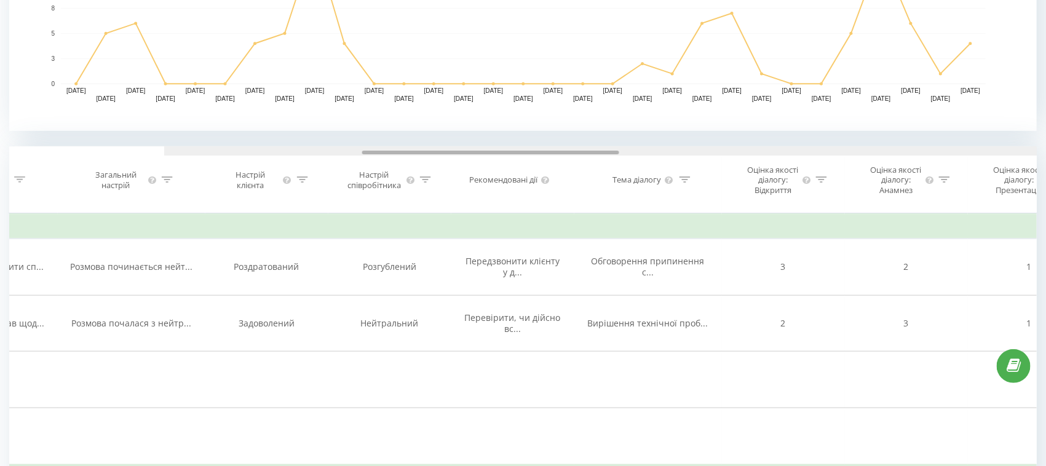
scroll to position [0, 620]
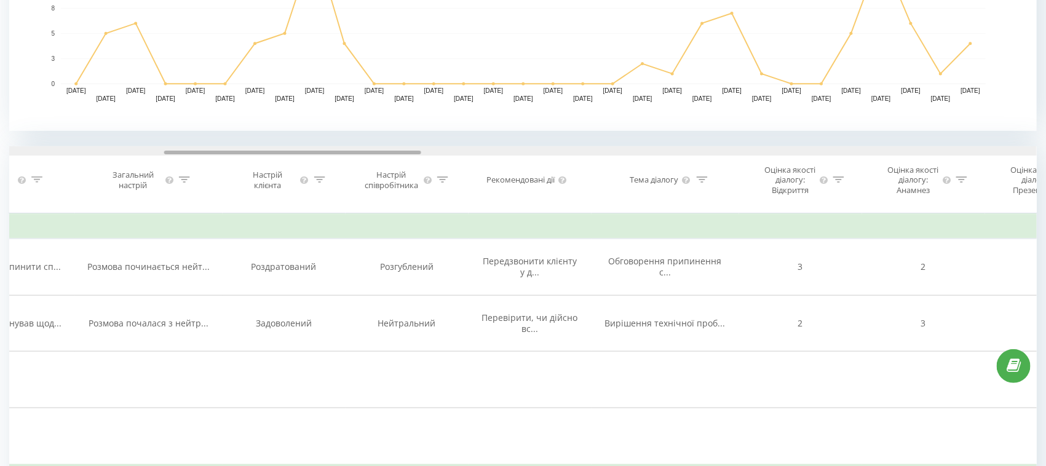
drag, startPoint x: 690, startPoint y: 151, endPoint x: 189, endPoint y: 151, distance: 500.5
click at [189, 151] on div at bounding box center [292, 153] width 257 height 4
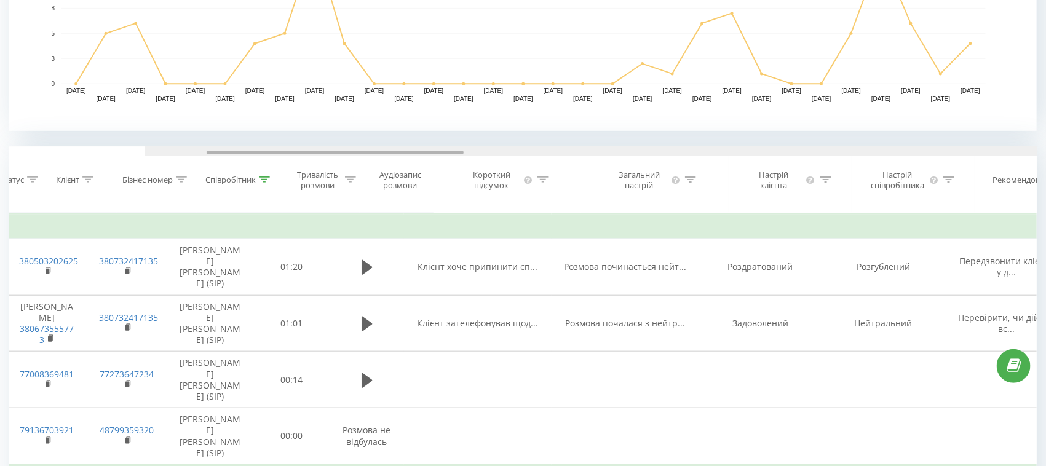
scroll to position [0, 114]
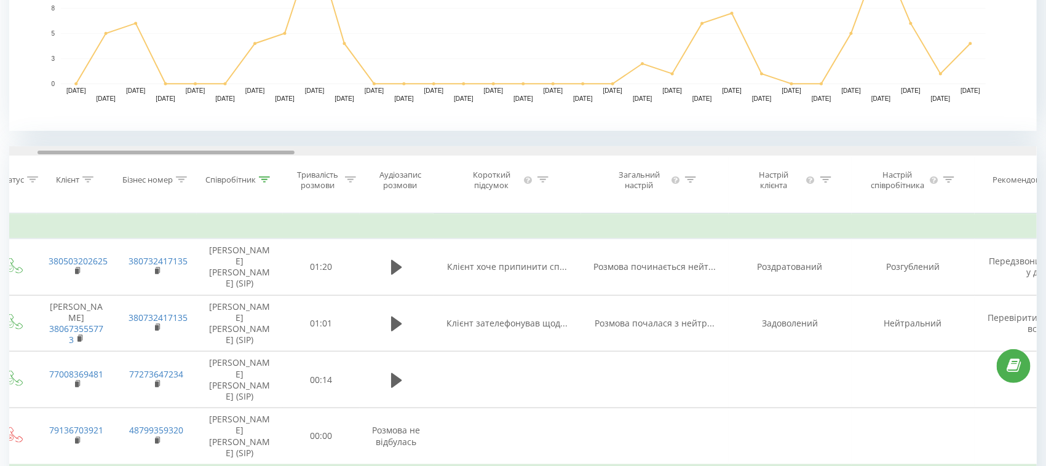
drag, startPoint x: 411, startPoint y: 153, endPoint x: 284, endPoint y: 146, distance: 126.8
click at [284, 146] on div at bounding box center [522, 150] width 1027 height 9
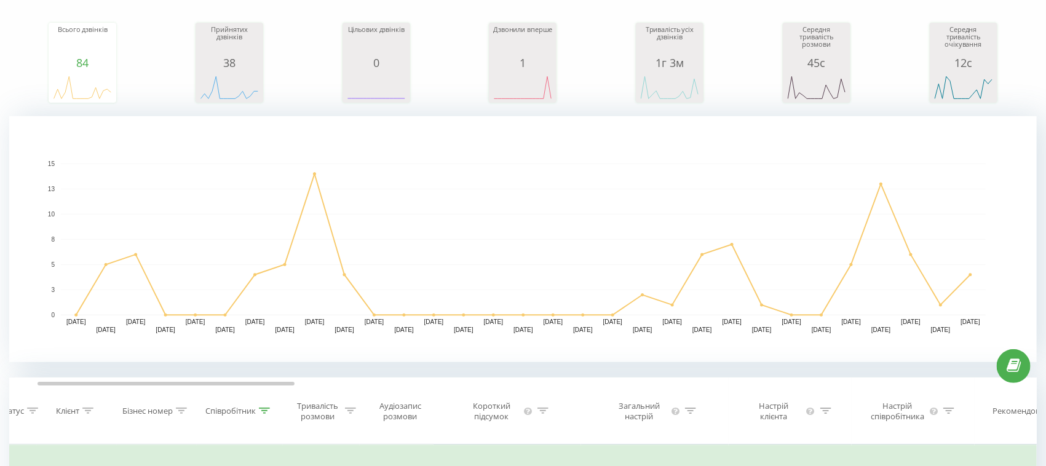
scroll to position [0, 0]
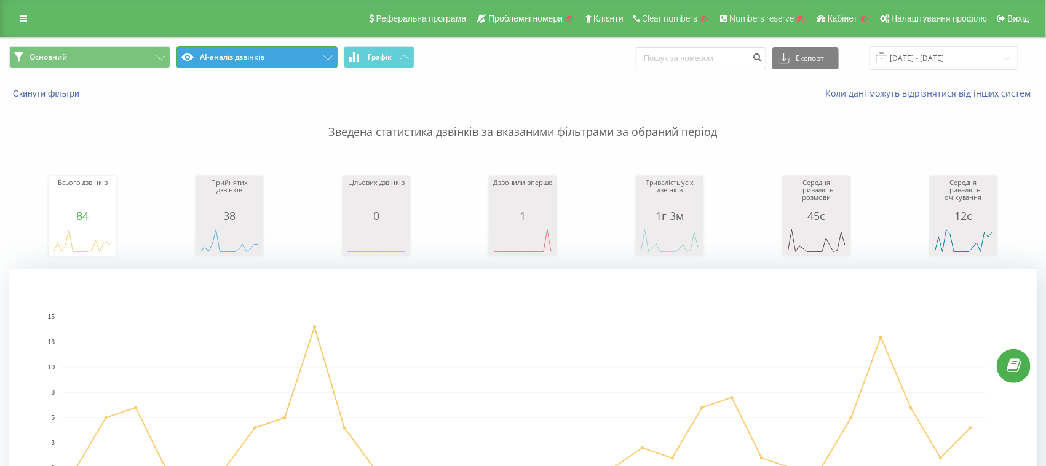
click at [270, 58] on button "AI-аналіз дзвінків" at bounding box center [256, 57] width 161 height 22
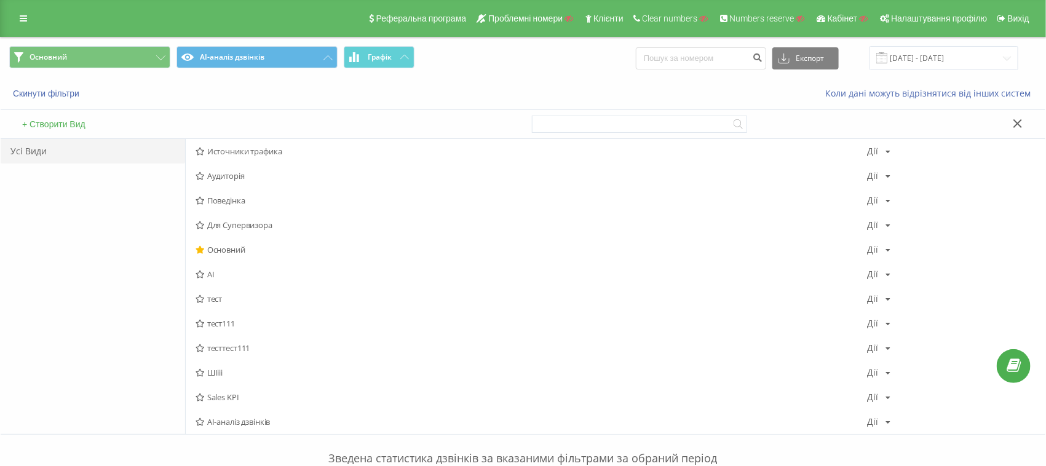
click at [60, 123] on button "+ Створити Вид" at bounding box center [53, 124] width 71 height 11
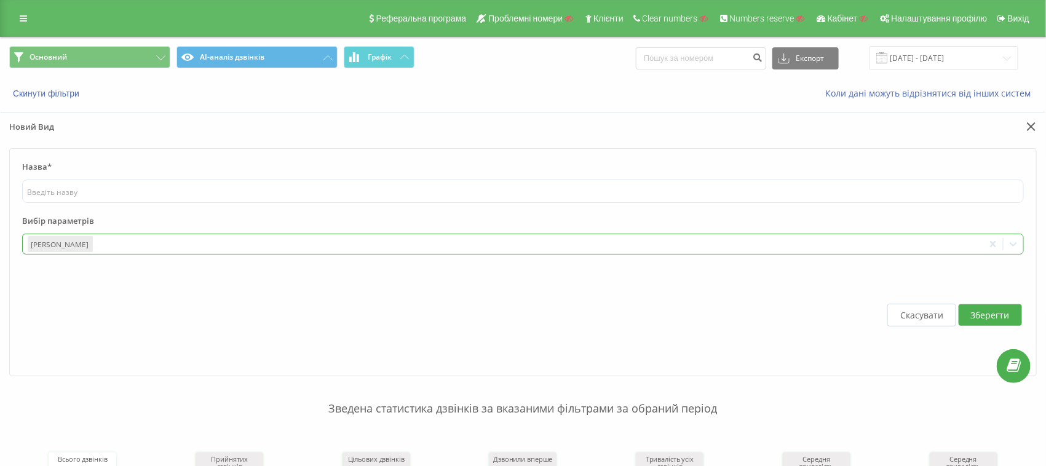
click at [147, 243] on div at bounding box center [537, 244] width 884 height 14
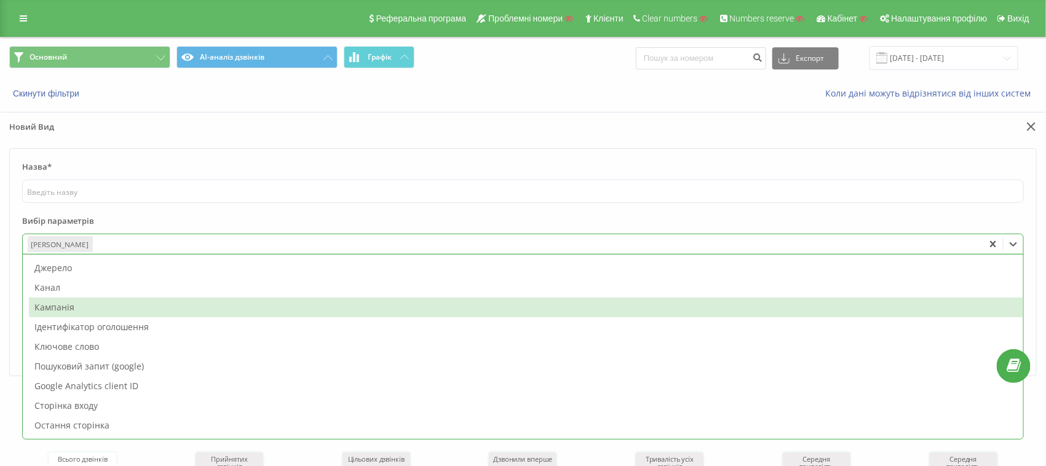
scroll to position [769, 0]
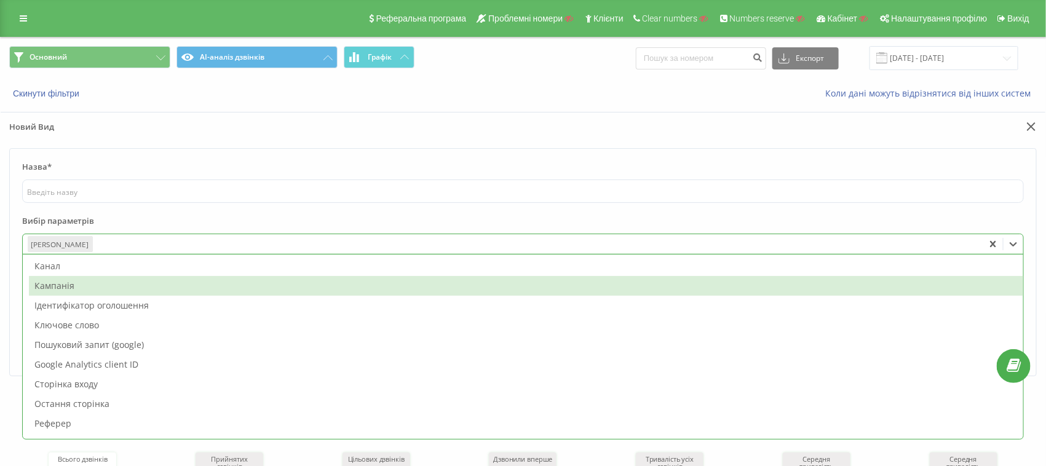
click at [60, 276] on div "Кампанія" at bounding box center [526, 286] width 994 height 20
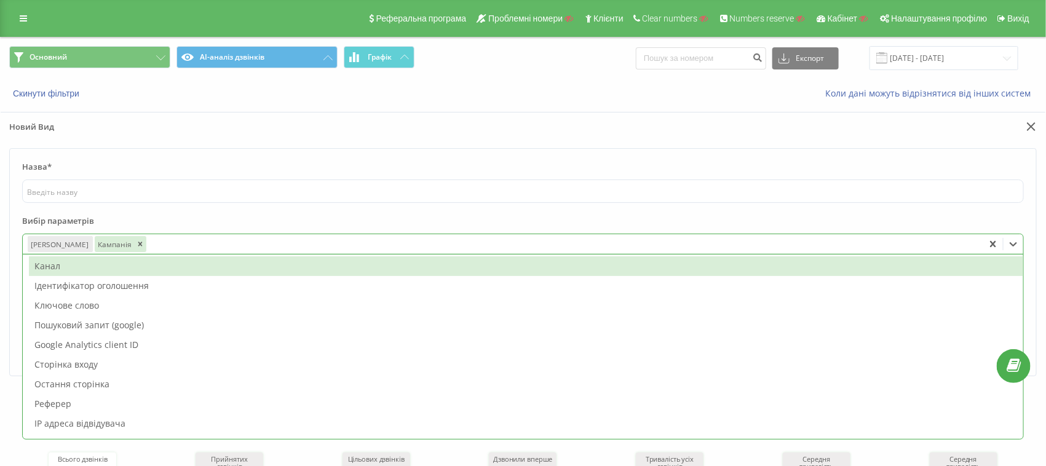
click at [55, 268] on div "Канал" at bounding box center [526, 266] width 994 height 20
click at [55, 276] on div "Ключове слово" at bounding box center [526, 286] width 994 height 20
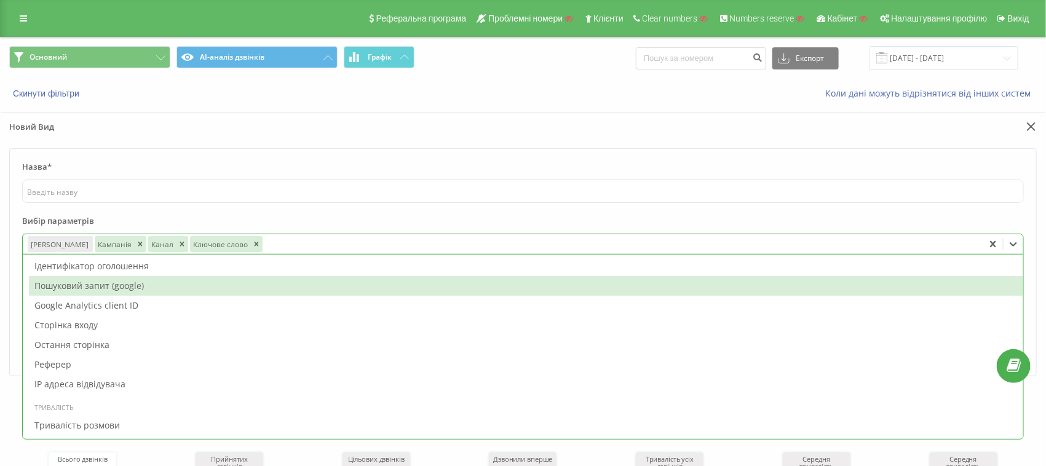
click at [49, 290] on div "Пошуковий запит (google)" at bounding box center [526, 286] width 994 height 20
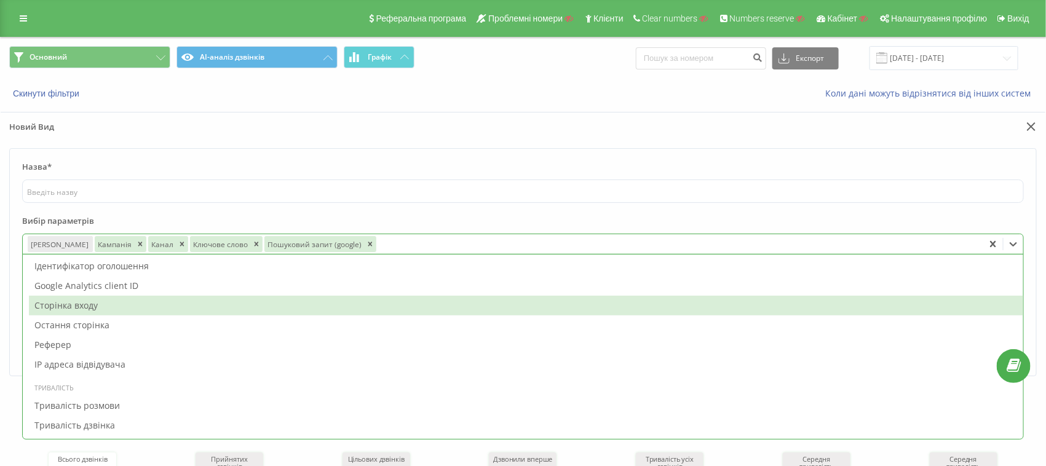
click at [49, 298] on div "Сторінка входу" at bounding box center [526, 306] width 994 height 20
click at [49, 301] on div "Остання сторінка" at bounding box center [526, 306] width 994 height 20
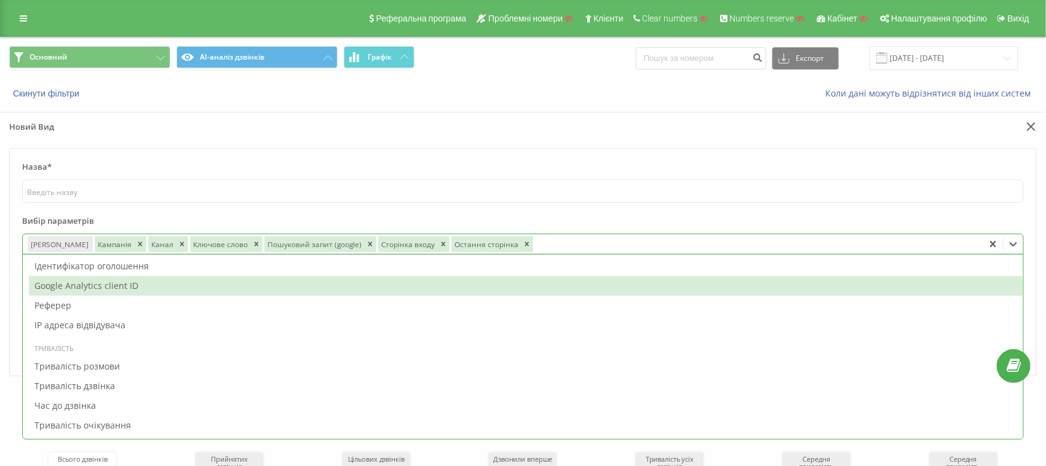
click at [53, 283] on div "Google Analytics client ID" at bounding box center [526, 286] width 994 height 20
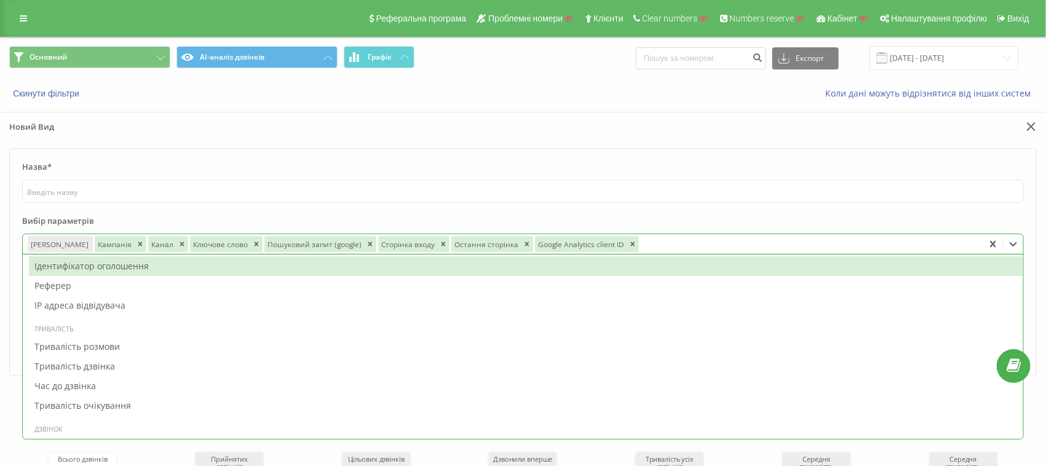
click at [54, 274] on div "Ідентифікатор оголошення" at bounding box center [526, 266] width 994 height 20
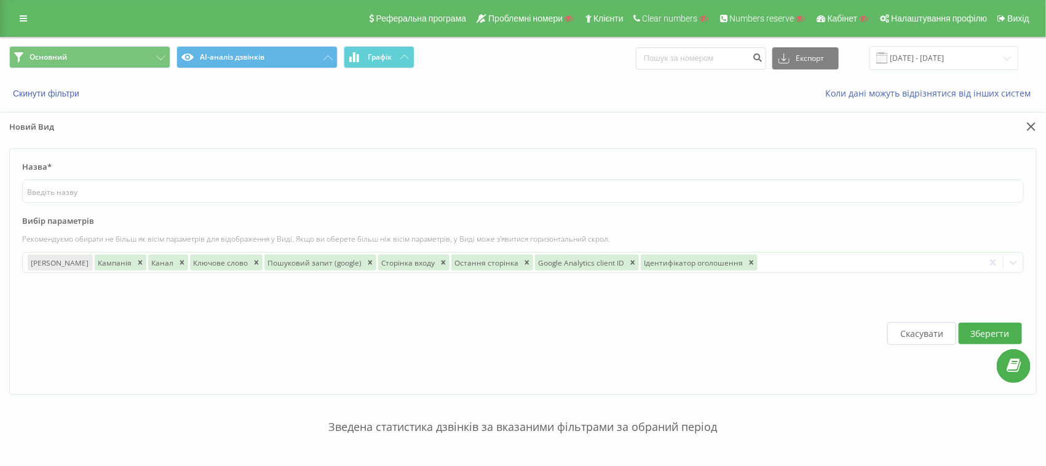
click at [446, 90] on div "Коли дані можуть відрізнятися вiд інших систем" at bounding box center [718, 93] width 653 height 12
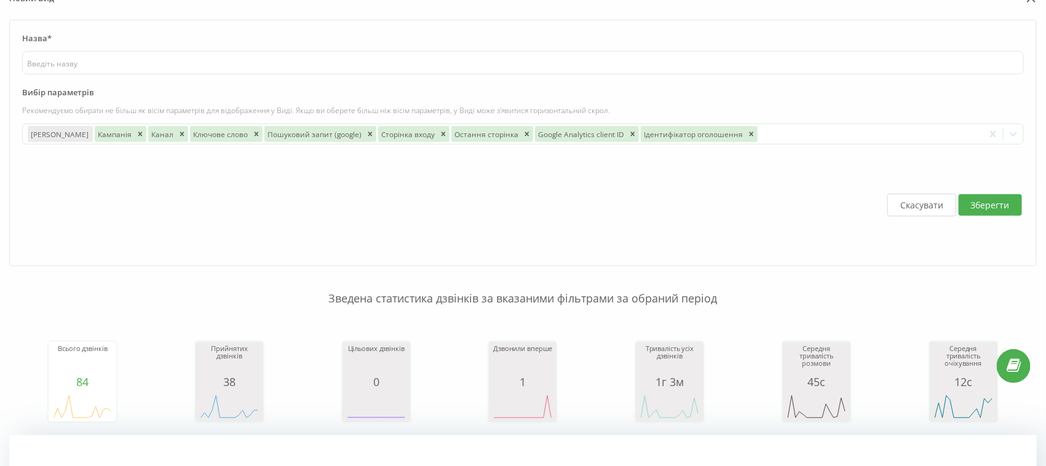
scroll to position [0, 0]
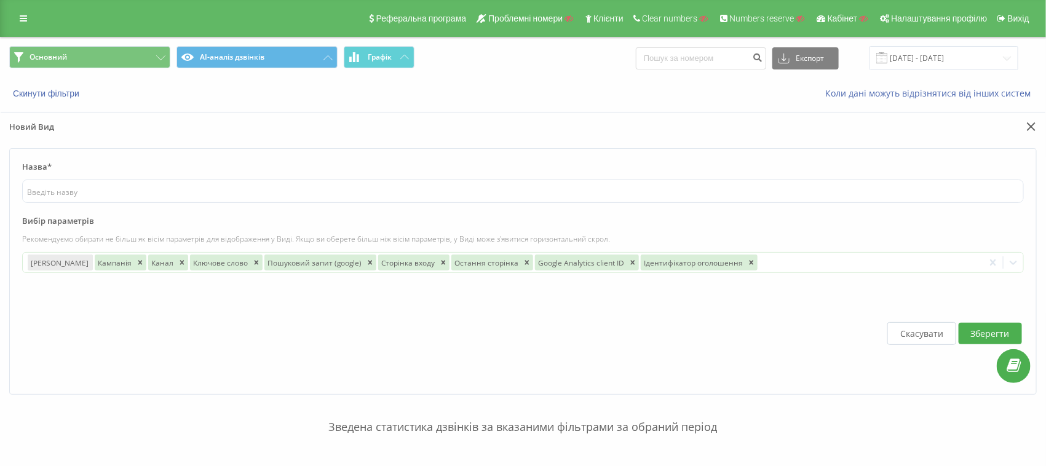
click at [913, 332] on button "Скасувати" at bounding box center [921, 333] width 69 height 23
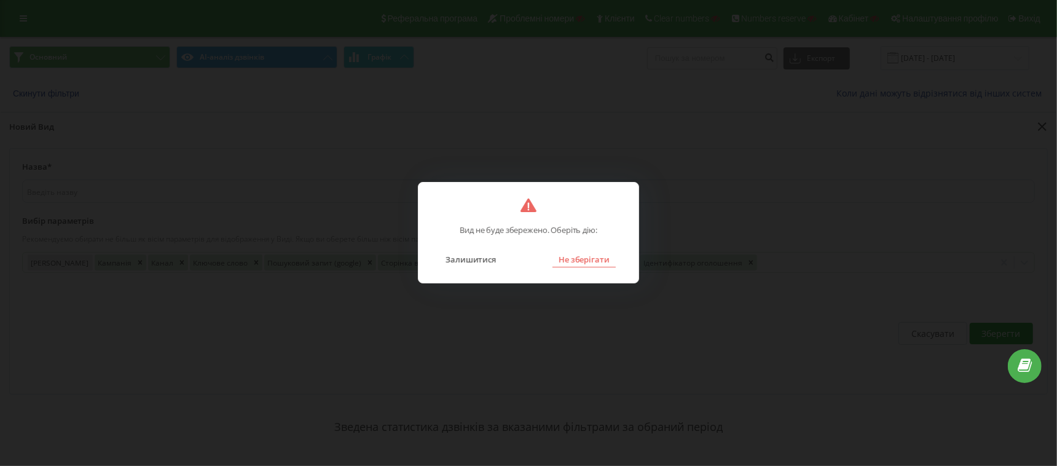
click at [583, 259] on button "Не зберігати" at bounding box center [584, 259] width 63 height 16
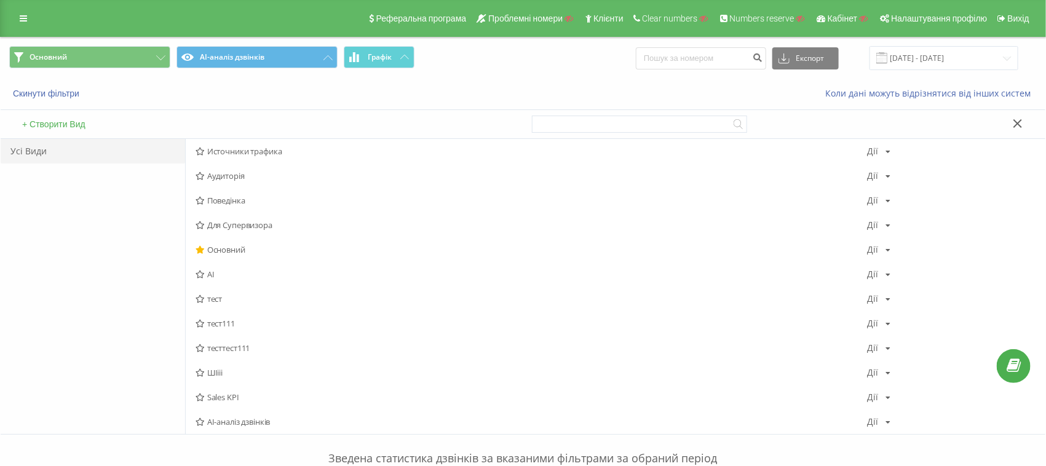
click at [1014, 128] on button at bounding box center [1018, 124] width 18 height 13
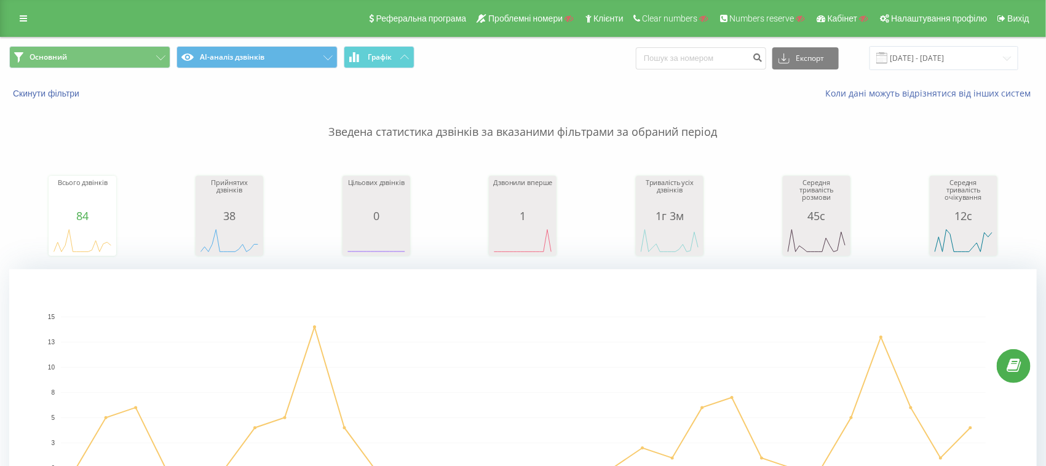
click at [46, 18] on div "Реферальна програма Проблемні номери Клієнти Clear numbers Numbers reserve Кабі…" at bounding box center [523, 18] width 1046 height 37
click at [20, 16] on icon at bounding box center [23, 18] width 7 height 9
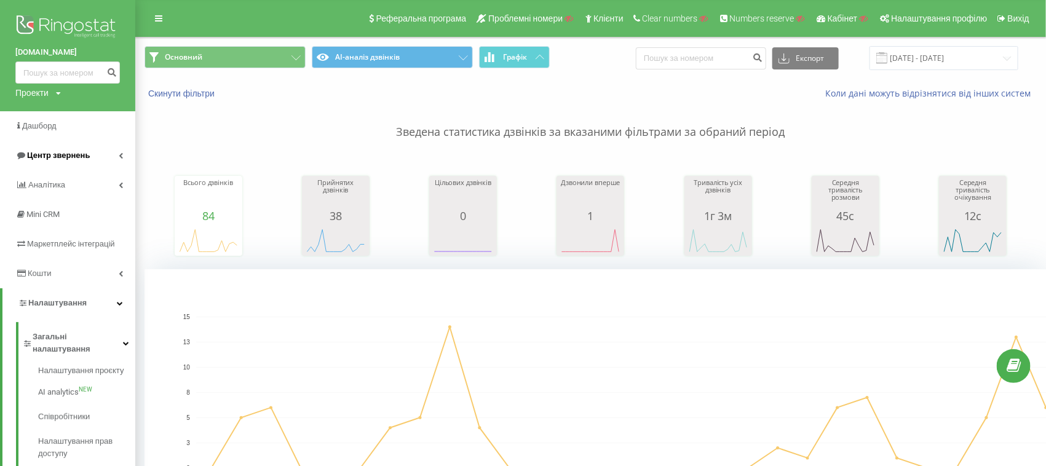
click at [61, 163] on link "Центр звернень" at bounding box center [67, 156] width 135 height 30
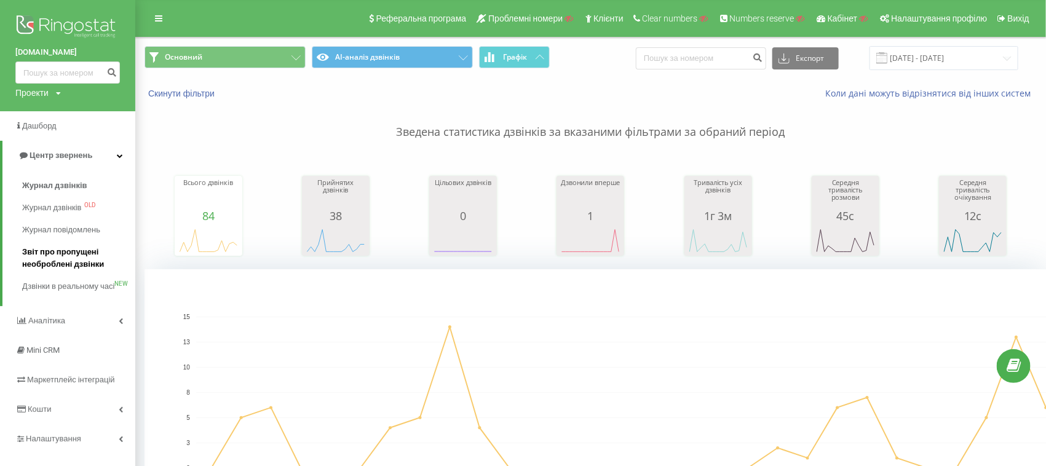
click at [68, 262] on span "Звіт про пропущені необроблені дзвінки" at bounding box center [75, 258] width 107 height 25
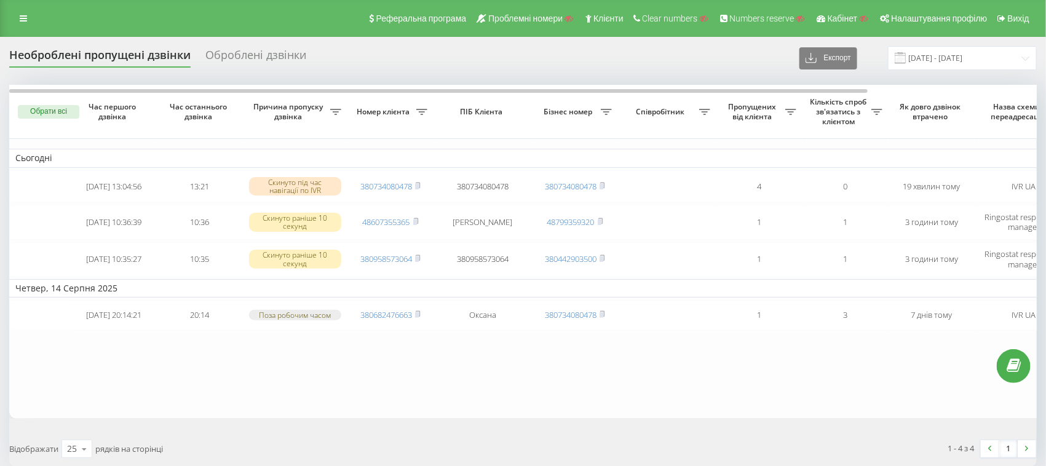
click at [250, 58] on div "Оброблені дзвінки" at bounding box center [255, 58] width 101 height 19
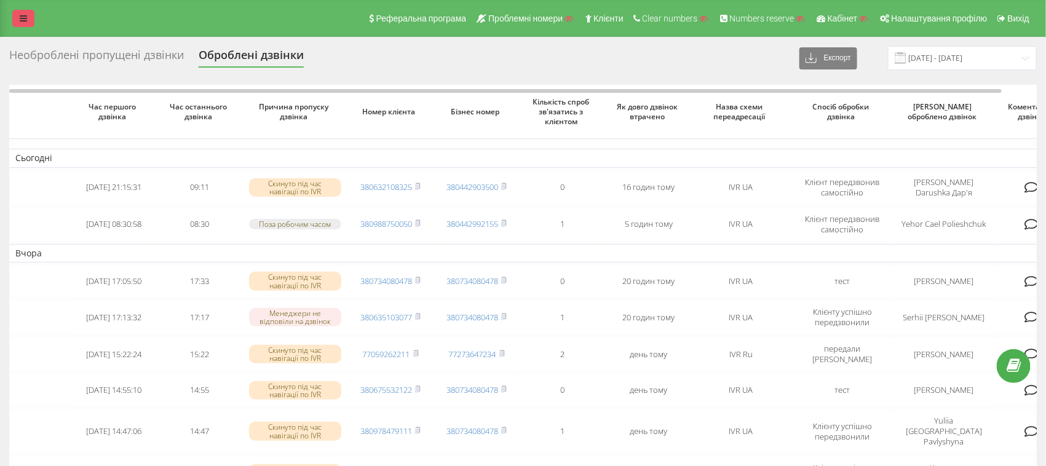
click at [25, 22] on icon at bounding box center [23, 18] width 7 height 9
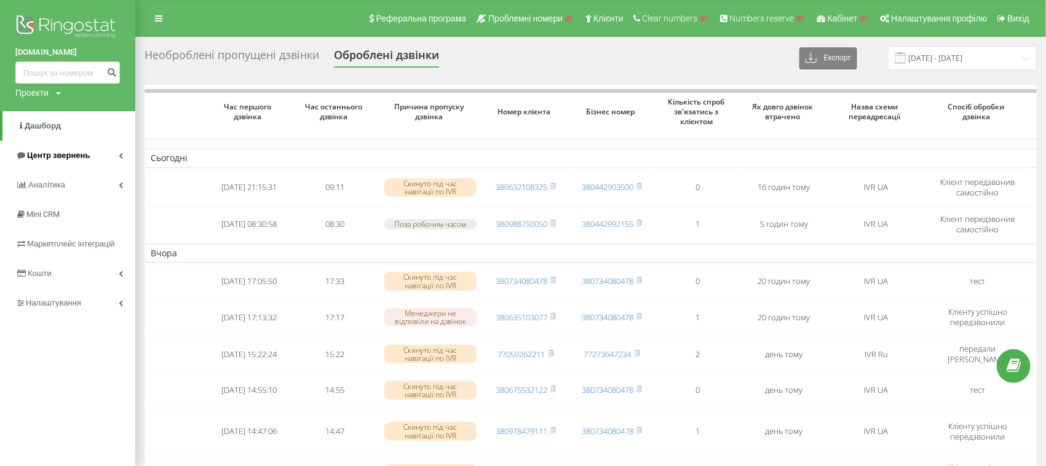
click at [47, 151] on span "Центр звернень" at bounding box center [58, 155] width 63 height 9
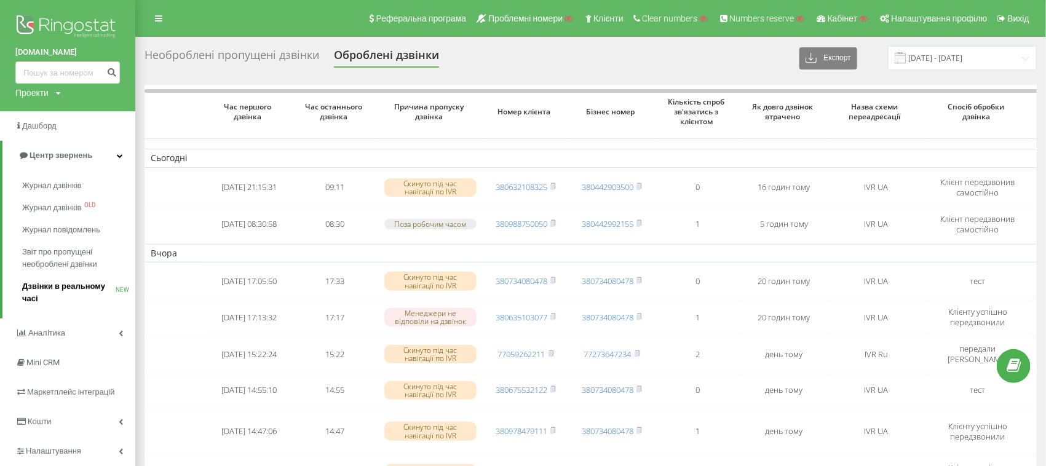
click at [63, 285] on span "Дзвінки в реальному часі" at bounding box center [68, 292] width 93 height 25
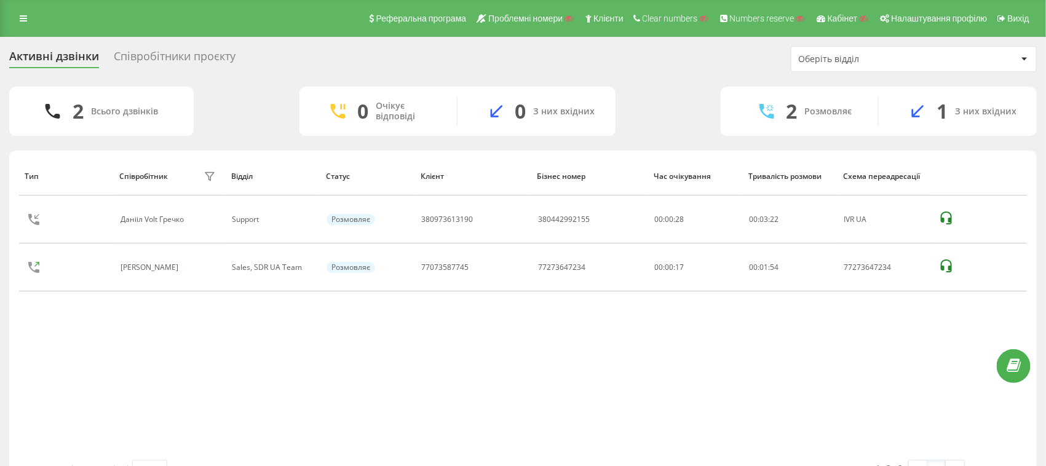
click at [167, 58] on div "Співробітники проєкту" at bounding box center [175, 59] width 122 height 19
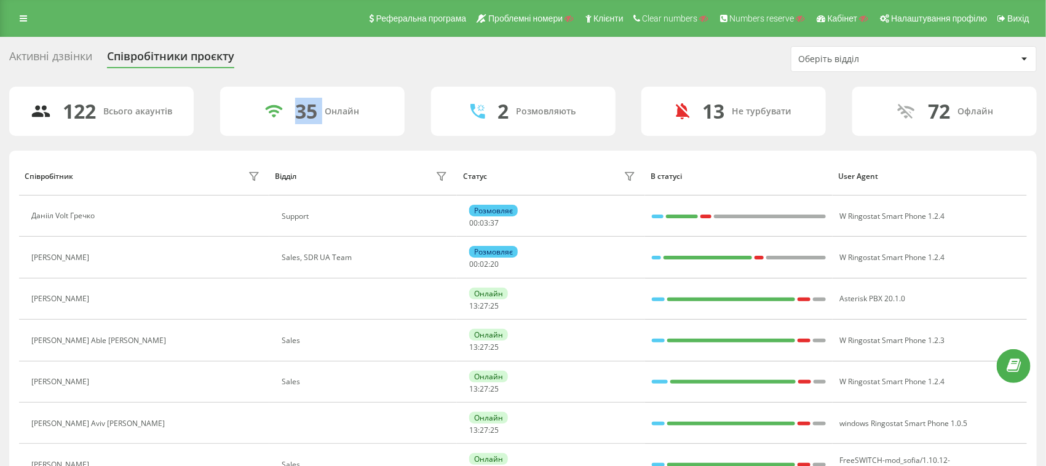
drag, startPoint x: 293, startPoint y: 111, endPoint x: 325, endPoint y: 108, distance: 31.5
click at [325, 108] on div "35 Онлайн" at bounding box center [312, 111] width 184 height 49
drag, startPoint x: 920, startPoint y: 109, endPoint x: 974, endPoint y: 111, distance: 54.1
click at [974, 111] on div "72 Офлайн" at bounding box center [944, 111] width 184 height 49
drag, startPoint x: 687, startPoint y: 111, endPoint x: 742, endPoint y: 111, distance: 54.7
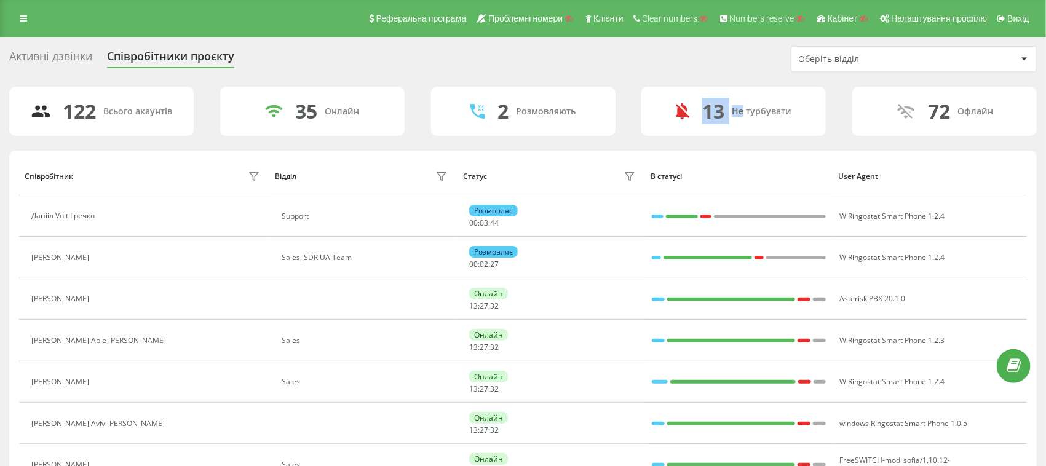
click at [742, 111] on div "13 Не турбувати" at bounding box center [733, 111] width 184 height 49
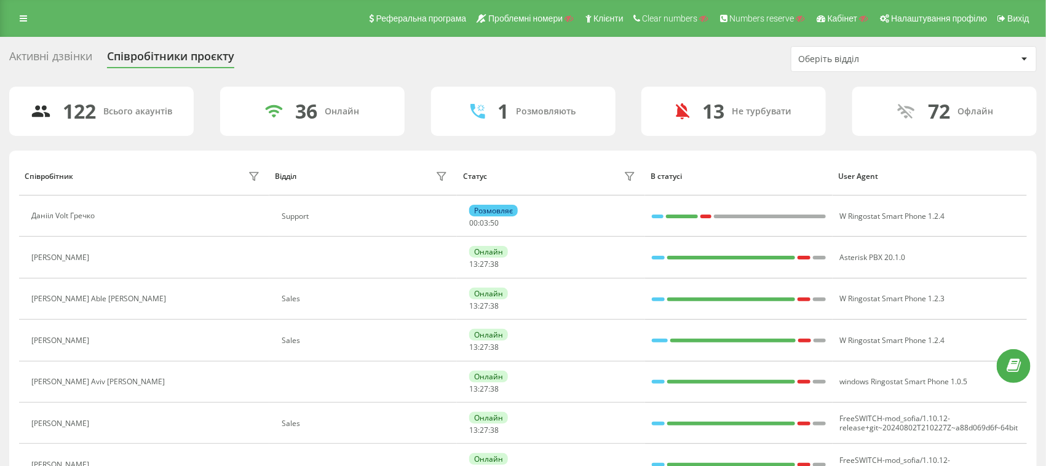
click at [701, 48] on div "Активні дзвінки Співробітники проєкту Оберіть відділ" at bounding box center [522, 59] width 1027 height 26
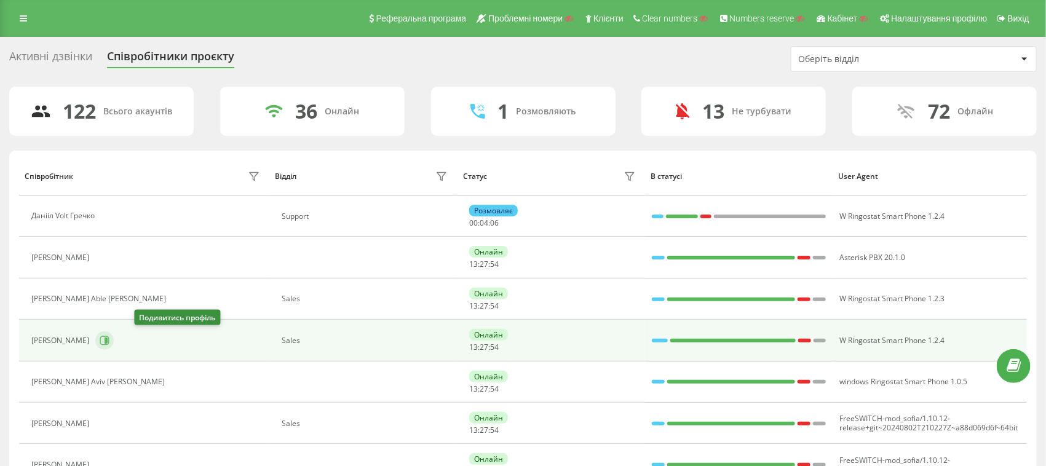
click at [114, 339] on button at bounding box center [104, 340] width 18 height 18
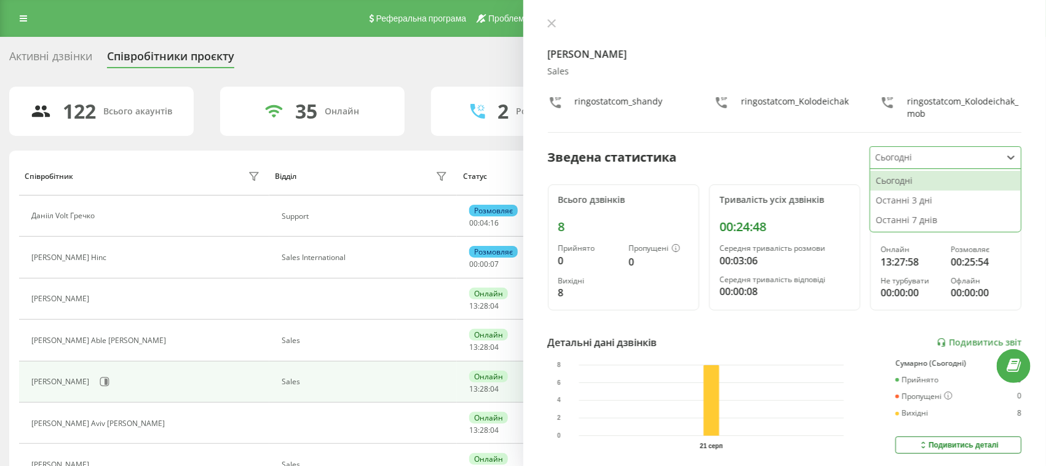
click at [905, 159] on div at bounding box center [936, 158] width 122 height 14
click at [911, 224] on div "Останні 7 днів" at bounding box center [945, 220] width 151 height 20
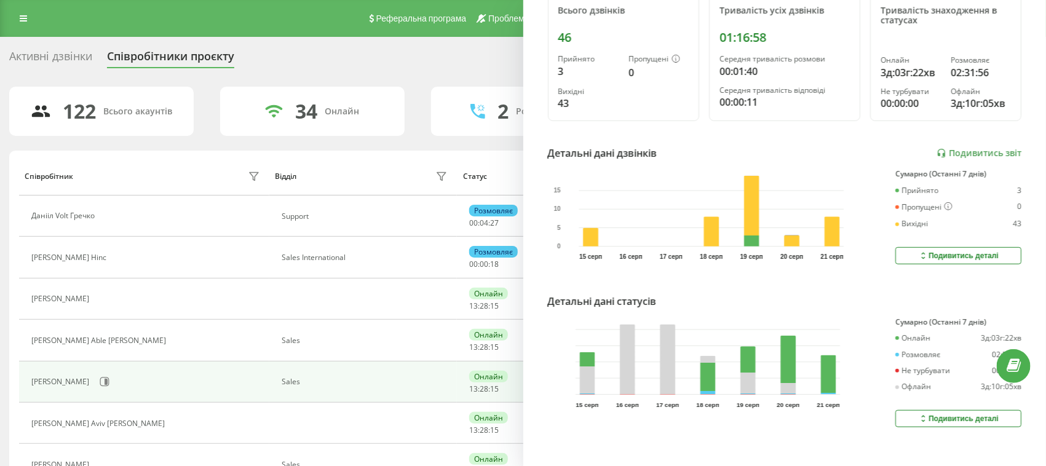
scroll to position [208, 0]
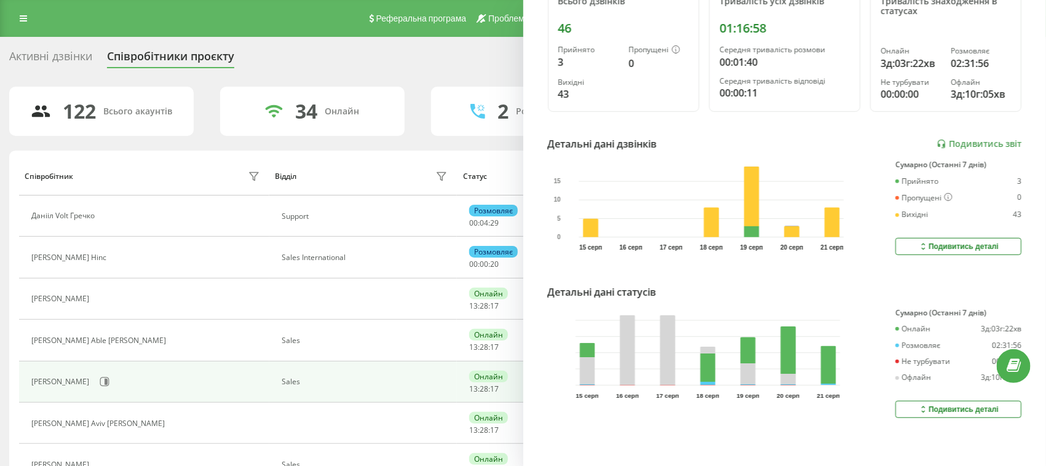
click at [918, 242] on icon at bounding box center [923, 247] width 10 height 10
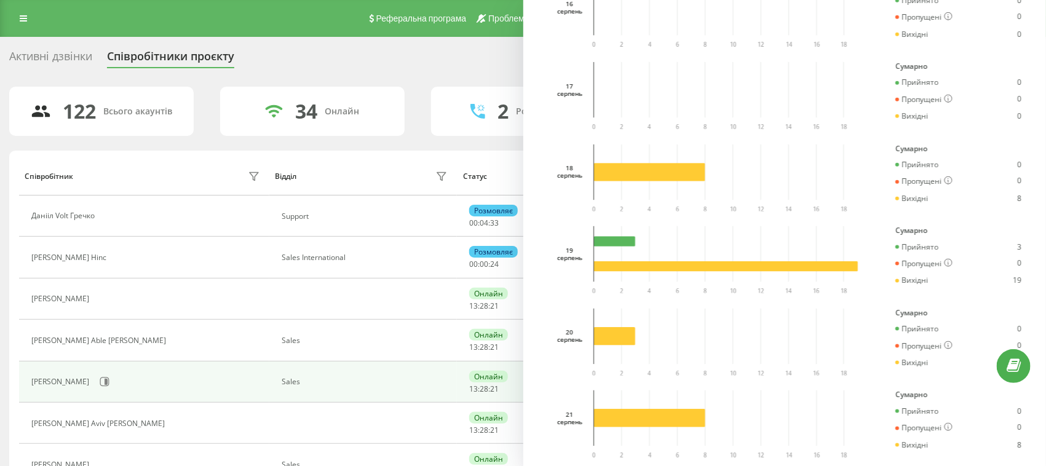
scroll to position [805, 0]
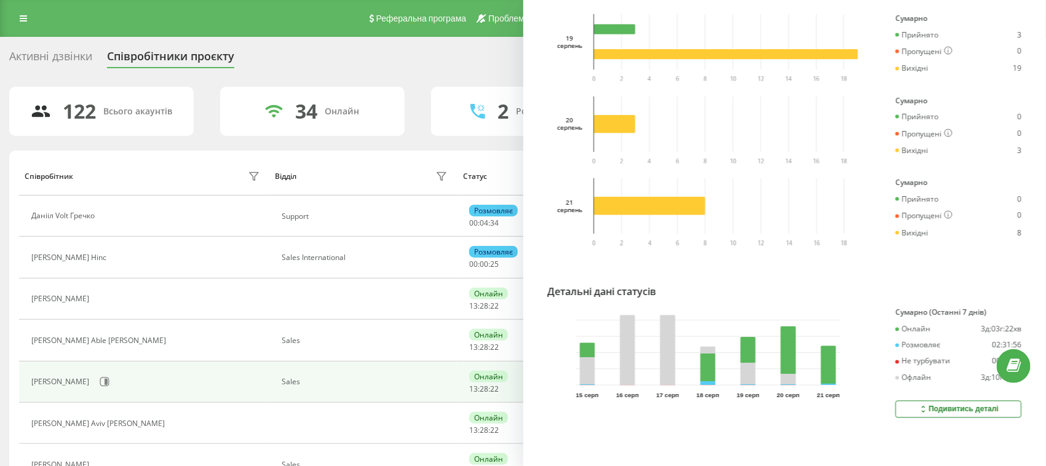
click at [954, 405] on div "Подивитись деталі" at bounding box center [958, 410] width 81 height 10
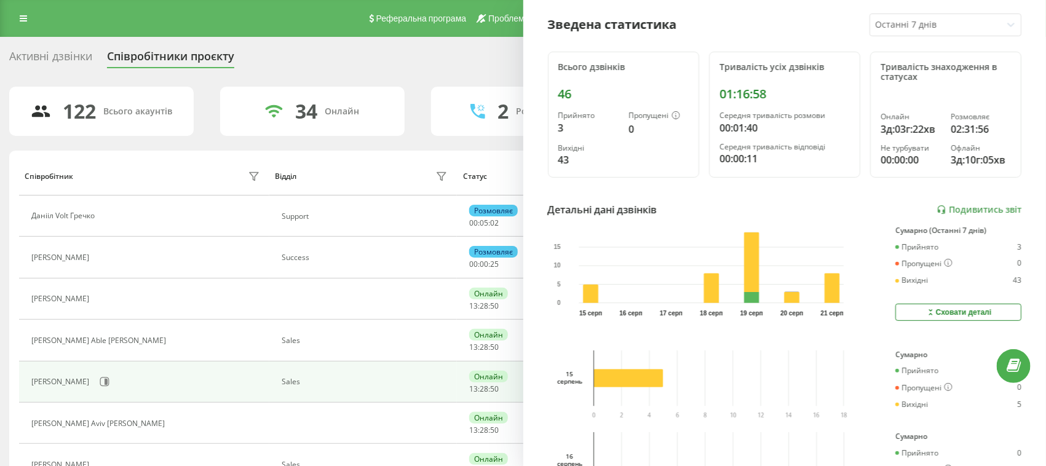
scroll to position [0, 0]
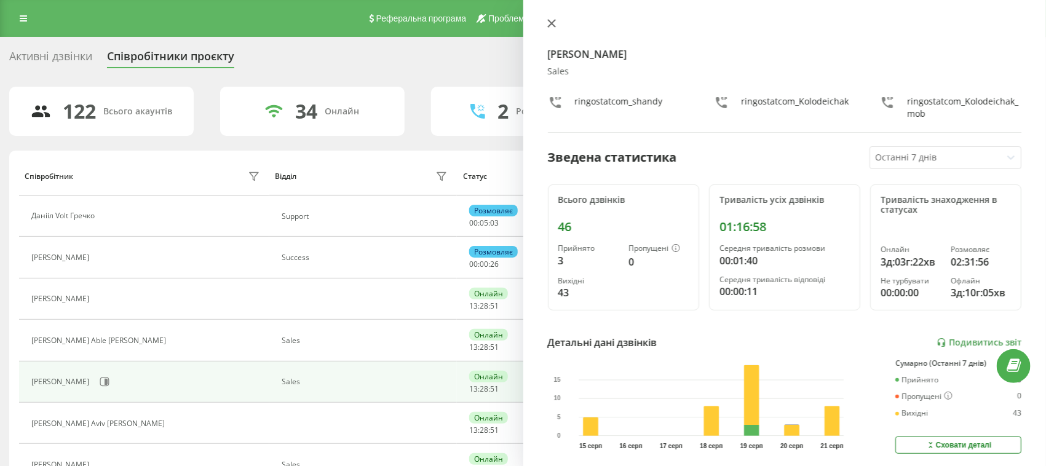
click at [556, 23] on button at bounding box center [552, 24] width 16 height 12
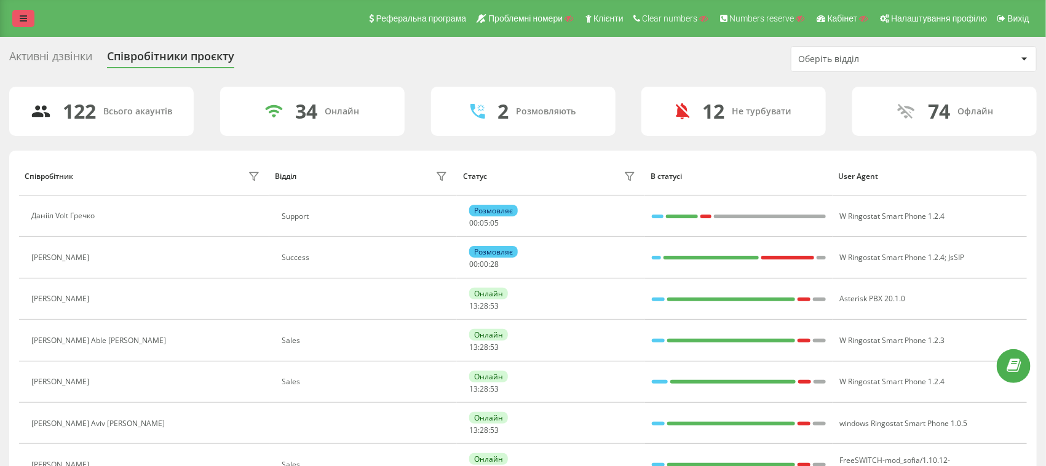
click at [22, 15] on icon at bounding box center [23, 18] width 7 height 9
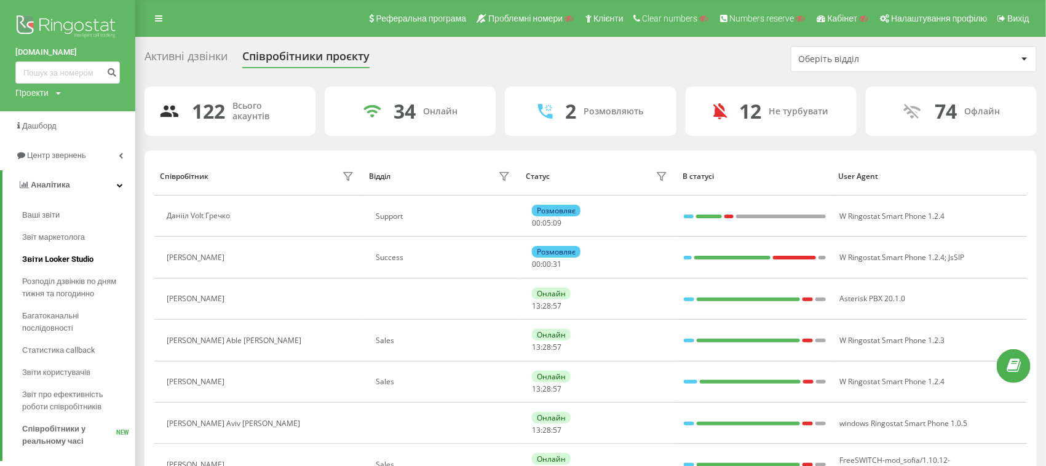
click at [50, 256] on span "Звіти Looker Studio" at bounding box center [57, 259] width 71 height 12
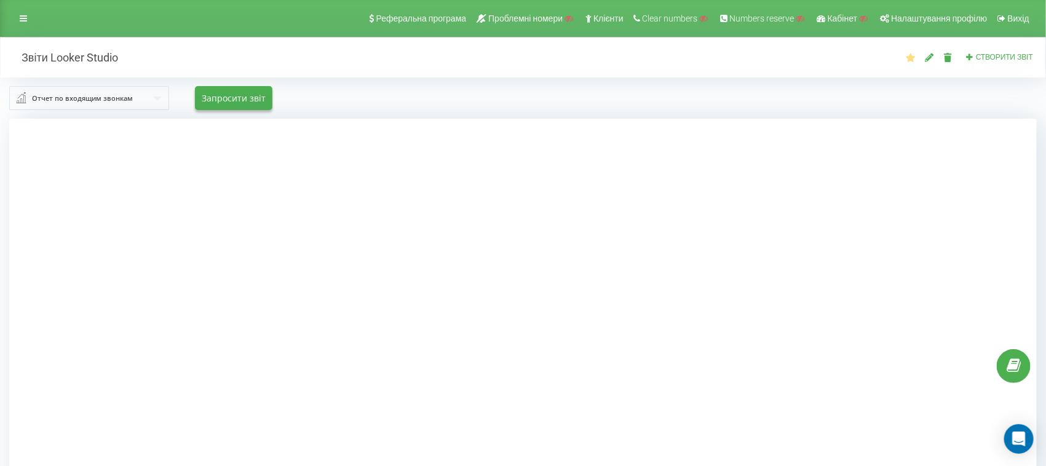
click at [118, 98] on div "Отчет по входящим звонкам" at bounding box center [82, 99] width 101 height 14
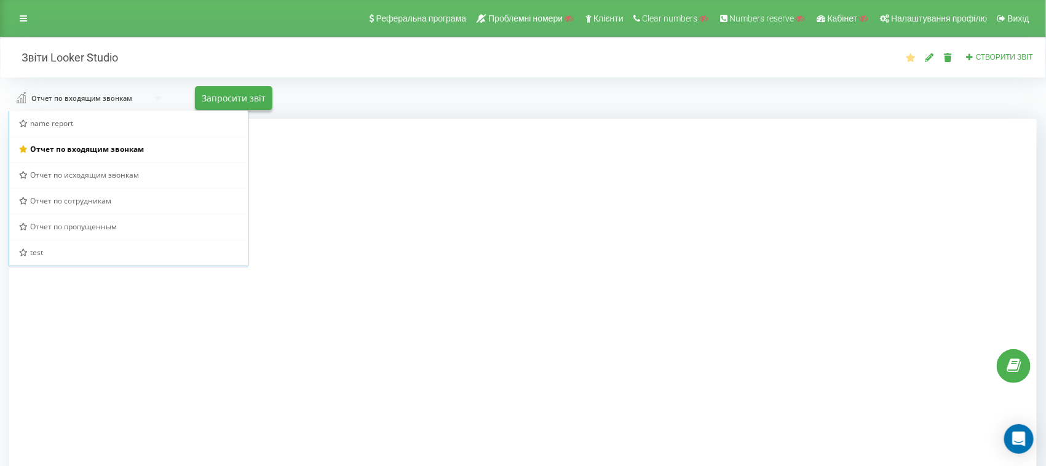
click at [92, 347] on div at bounding box center [522, 352] width 1027 height 466
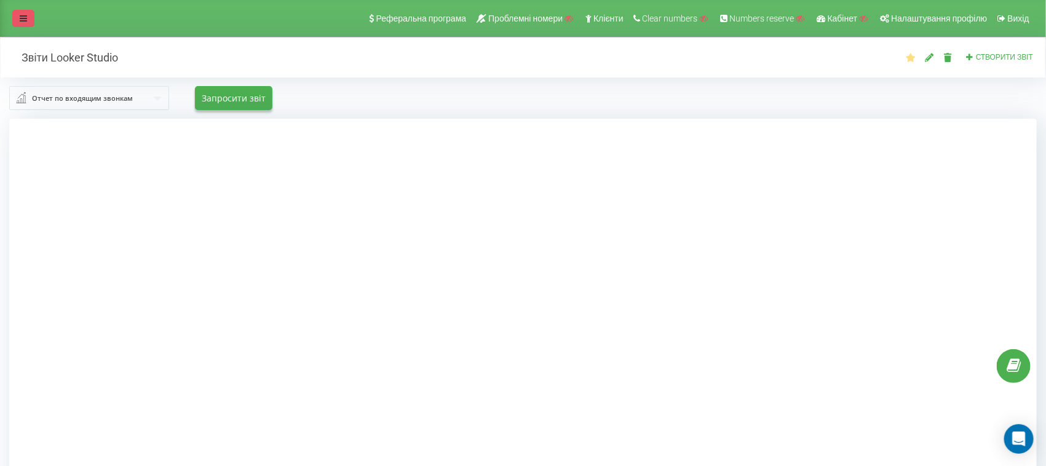
click at [30, 16] on link at bounding box center [23, 18] width 22 height 17
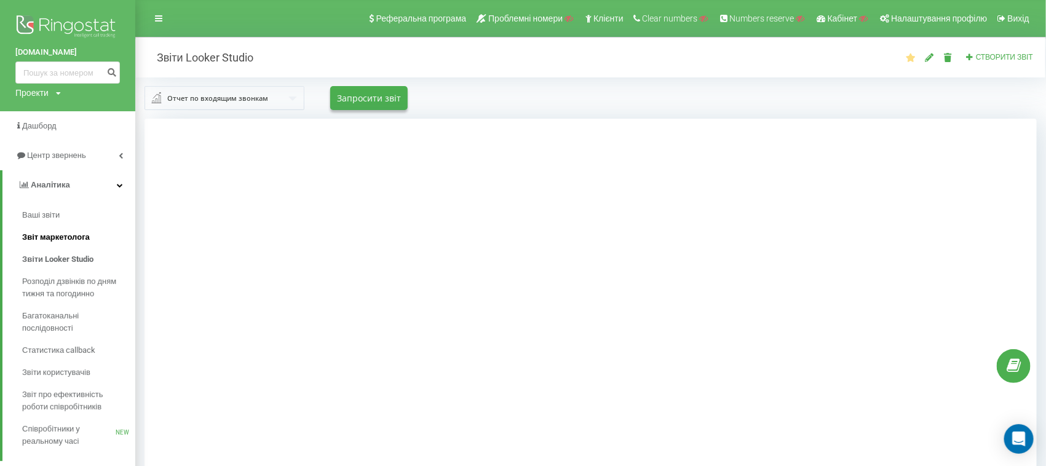
click at [57, 231] on span "Звіт маркетолога" at bounding box center [56, 237] width 68 height 12
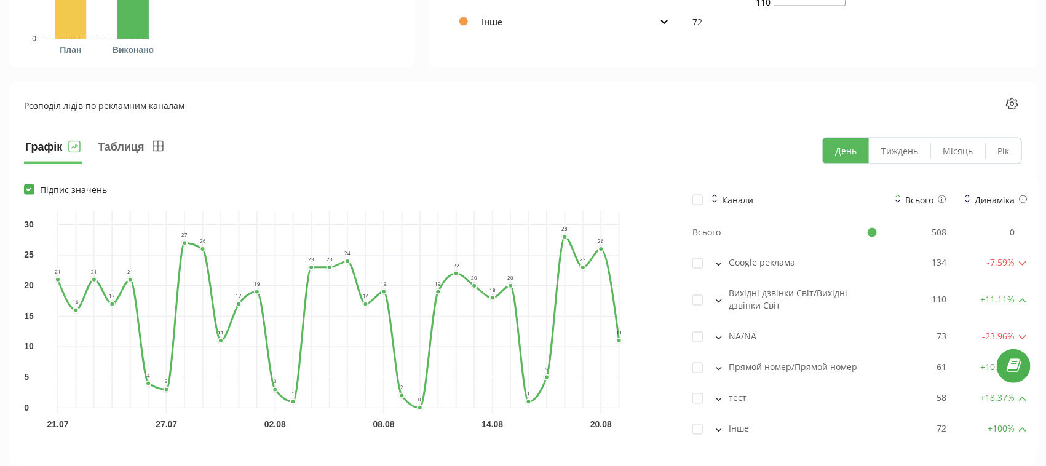
scroll to position [845, 0]
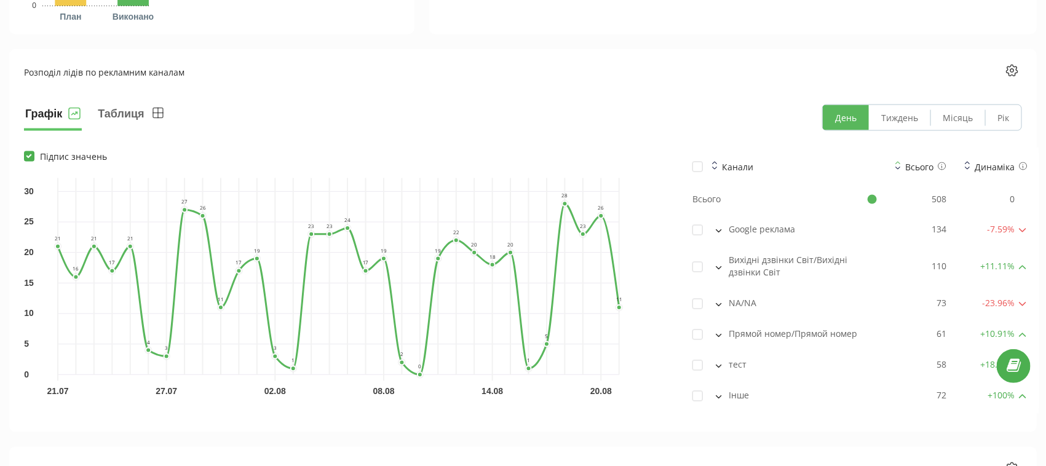
click at [714, 227] on button at bounding box center [719, 229] width 14 height 11
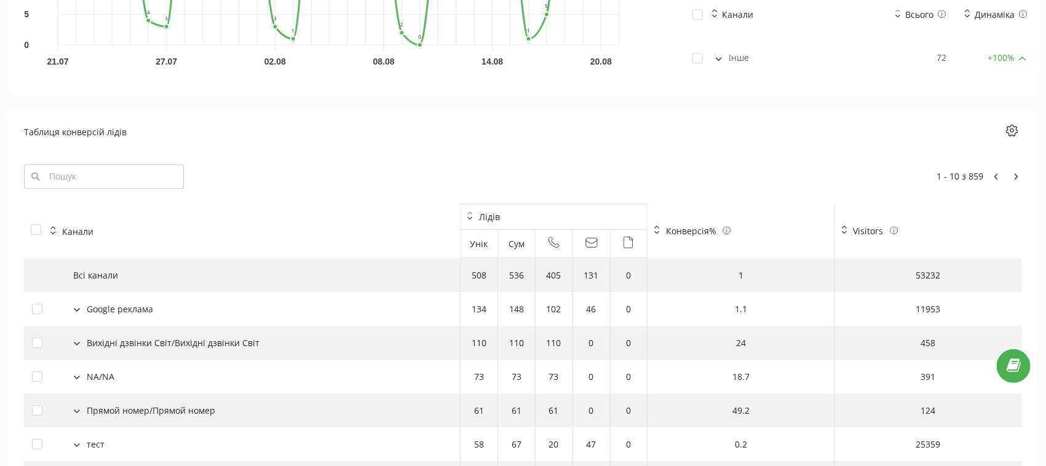
scroll to position [1767, 0]
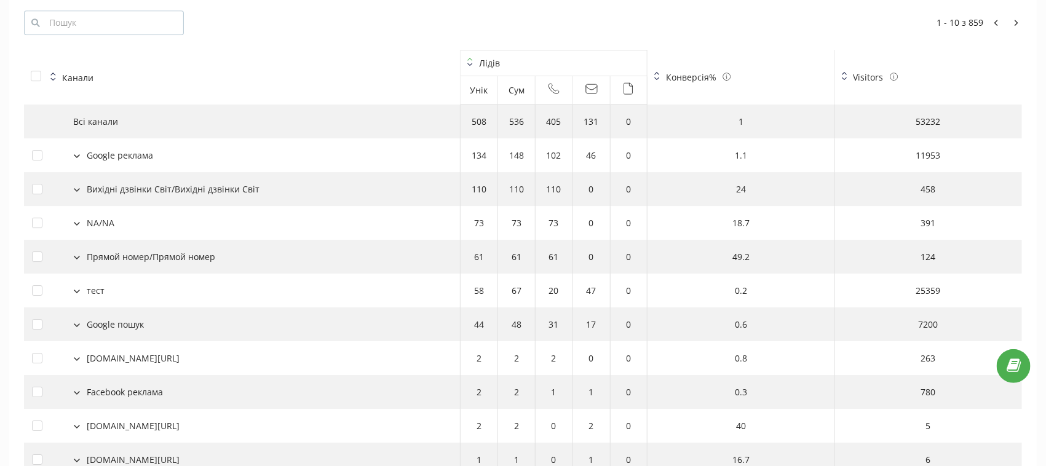
click at [81, 149] on button at bounding box center [77, 154] width 14 height 11
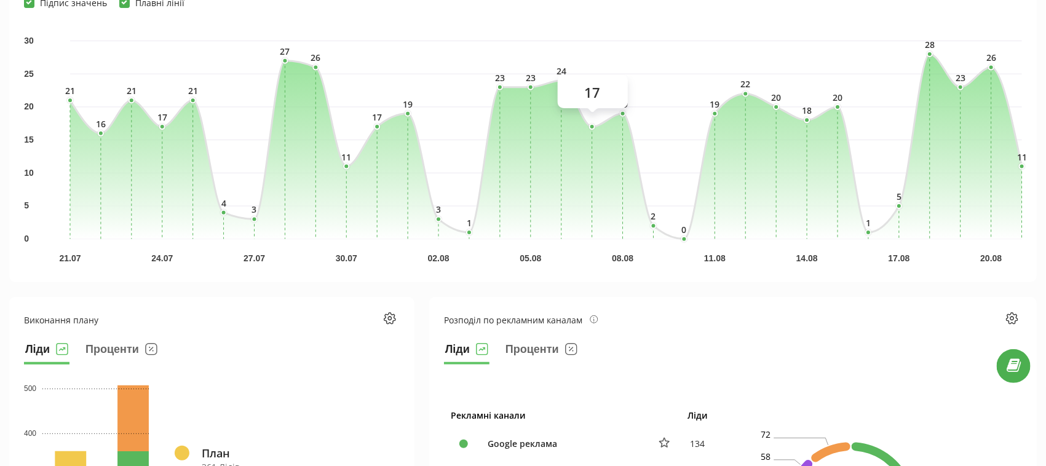
scroll to position [77, 0]
